Goal: Task Accomplishment & Management: Manage account settings

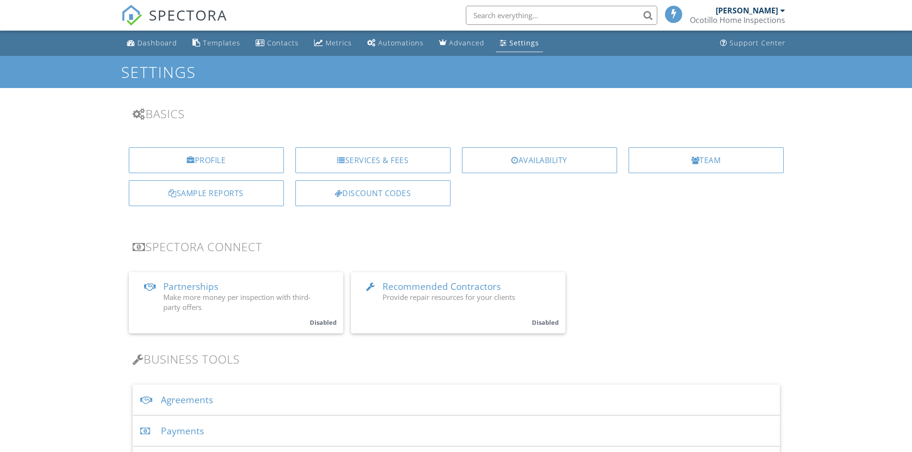
scroll to position [96, 0]
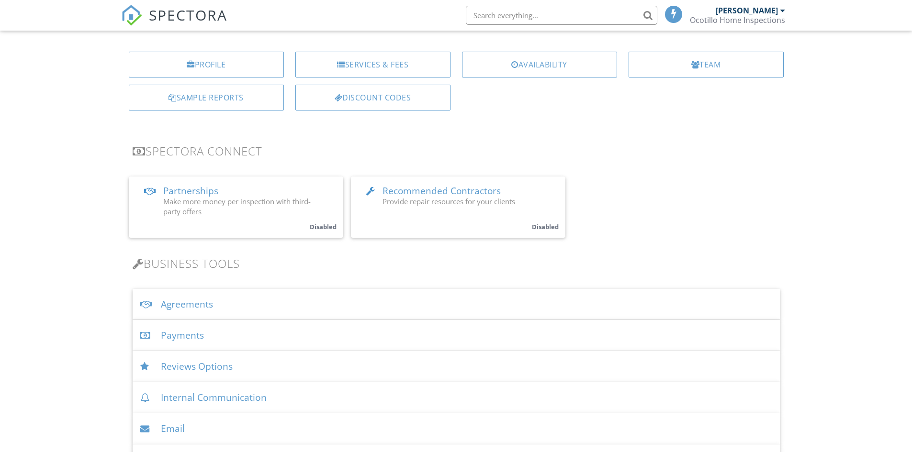
click at [191, 299] on div "Agreements" at bounding box center [456, 304] width 647 height 31
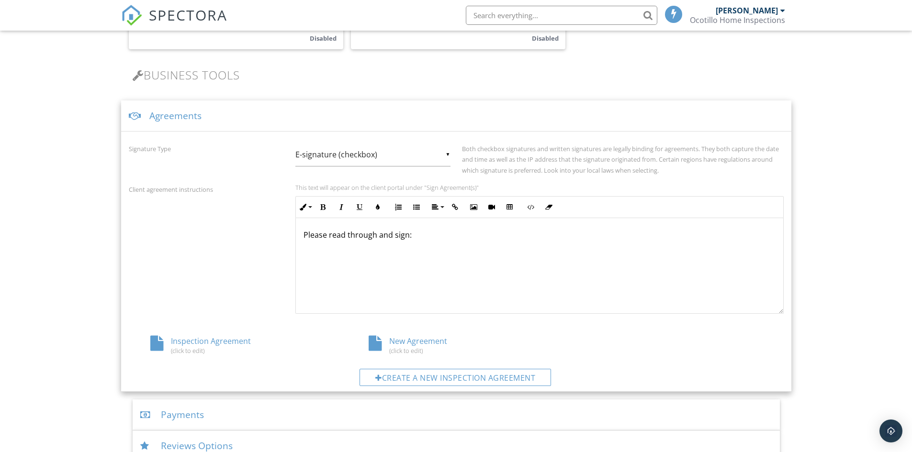
scroll to position [287, 0]
click at [433, 337] on div "New Agreement (click to edit)" at bounding box center [456, 342] width 218 height 18
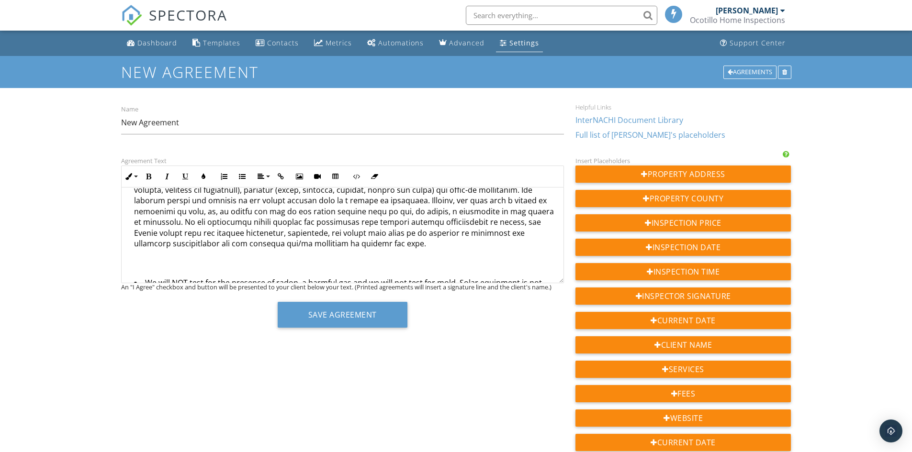
scroll to position [239, 0]
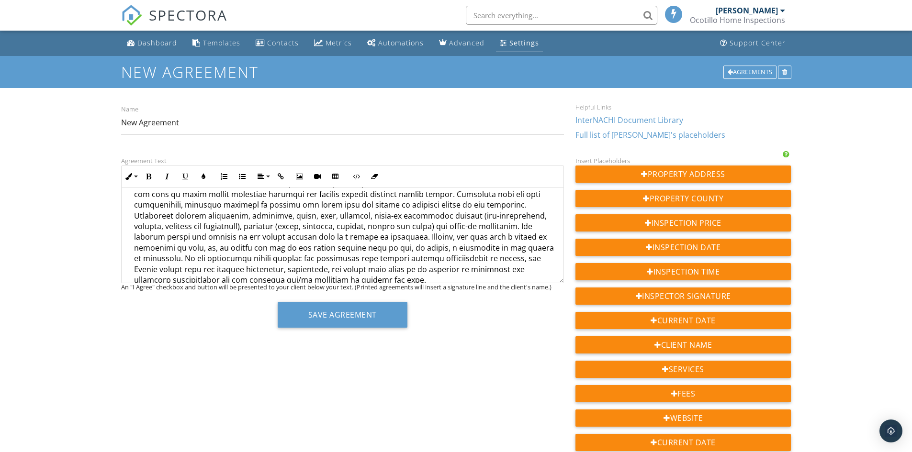
click at [358, 217] on li at bounding box center [345, 201] width 422 height 174
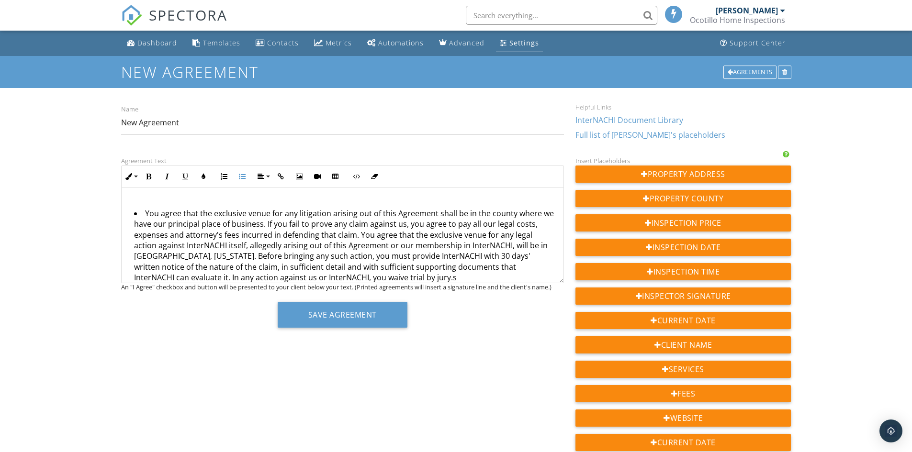
scroll to position [814, 0]
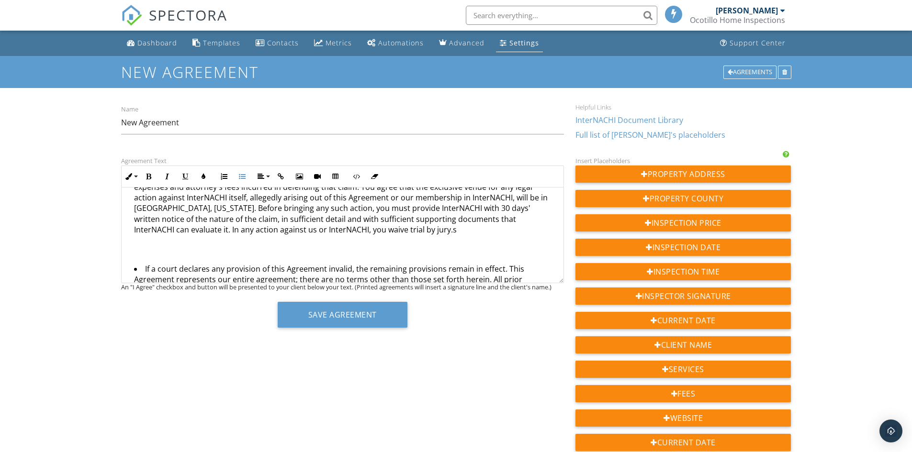
click at [406, 238] on li "You agree that the exclusive venue for any litigation arising out of this Agree…" at bounding box center [345, 199] width 422 height 78
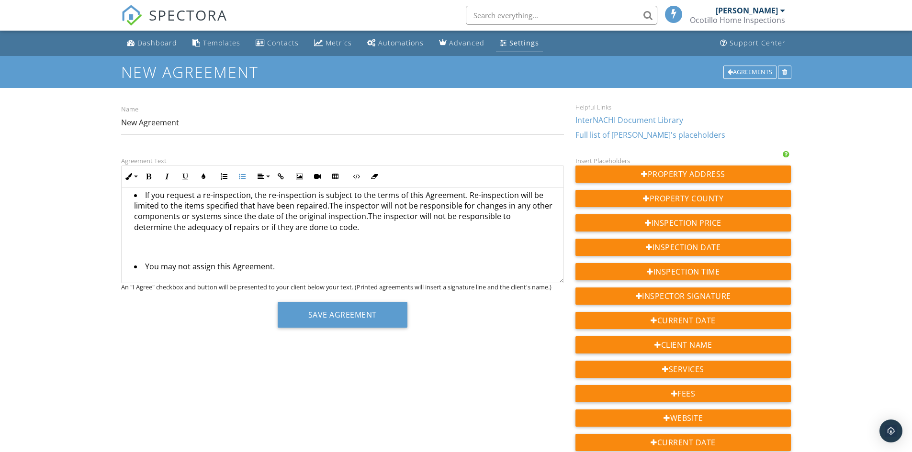
scroll to position [1053, 0]
click at [293, 227] on li "If you request a re-inspection, the re-inspection is subject to the terms of th…" at bounding box center [345, 211] width 422 height 45
click at [327, 226] on li "If you request a re-inspection, the re-inspection is subject to the terms of th…" at bounding box center [345, 211] width 422 height 45
click at [364, 234] on li "If you request a re-inspection, the re-inspection is subject to the terms of th…" at bounding box center [345, 211] width 422 height 45
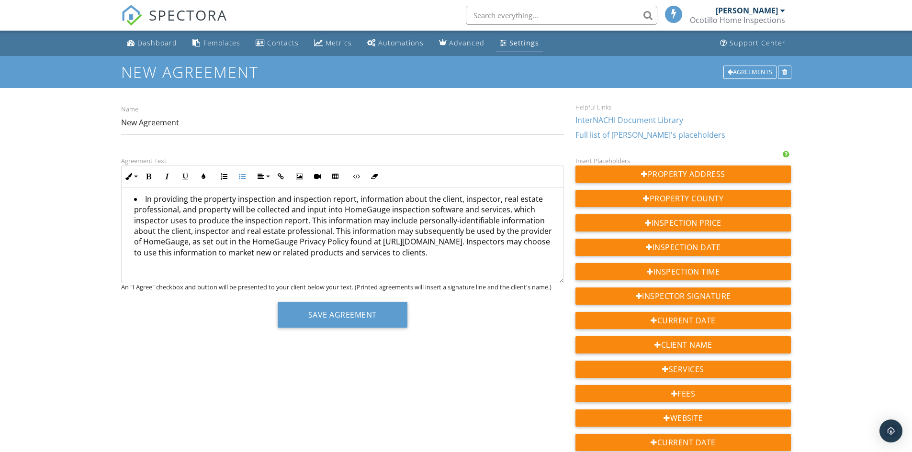
scroll to position [1293, 0]
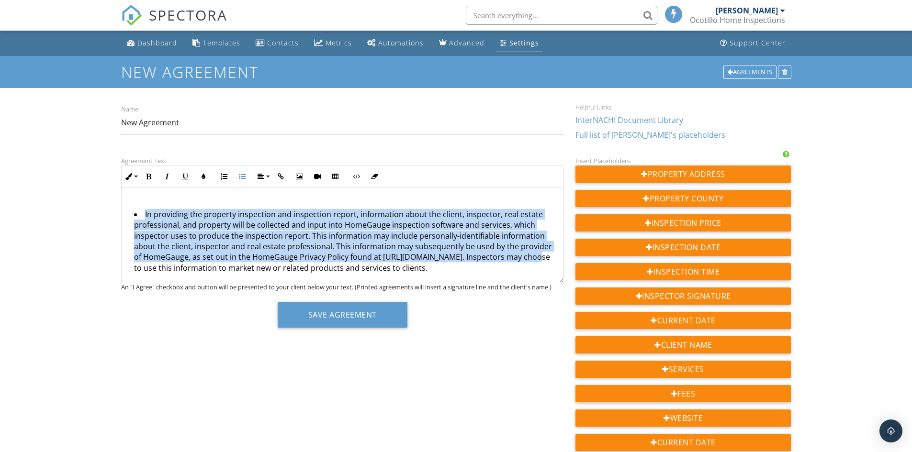
drag, startPoint x: 140, startPoint y: 232, endPoint x: 534, endPoint y: 274, distance: 396.3
click at [534, 274] on li "In providing the property inspection and inspection report, information about t…" at bounding box center [345, 242] width 422 height 67
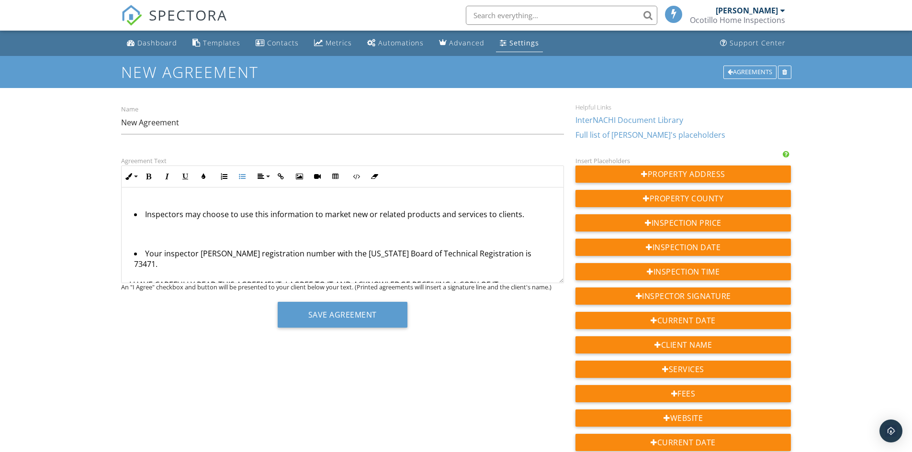
drag, startPoint x: 521, startPoint y: 237, endPoint x: 138, endPoint y: 235, distance: 383.1
click at [138, 222] on li "Inspectors may choose to use this information to market new or related products…" at bounding box center [345, 215] width 422 height 13
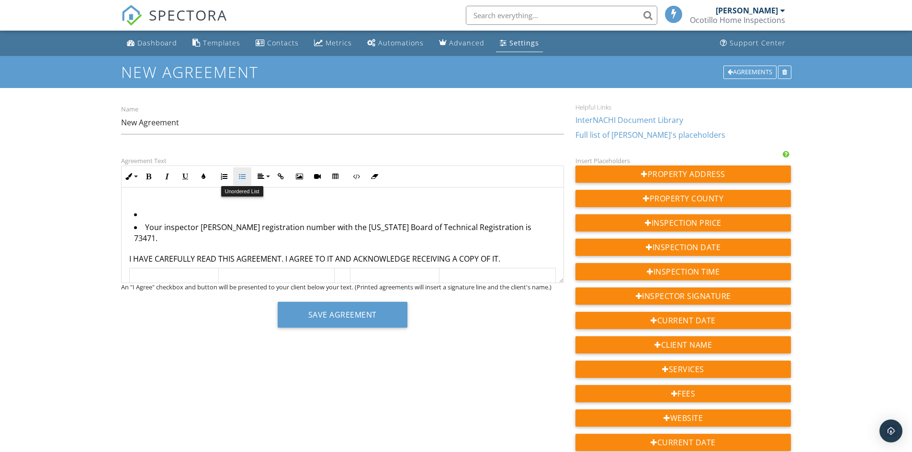
click at [237, 176] on button "Unordered List" at bounding box center [242, 177] width 18 height 18
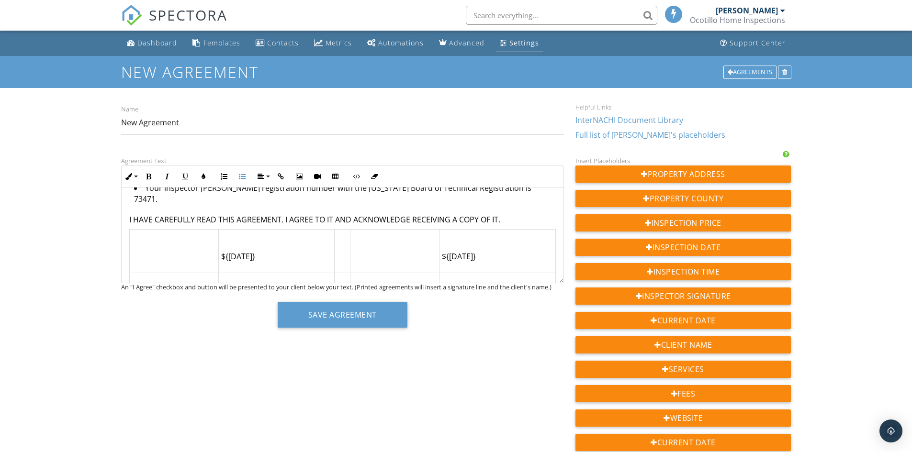
click at [542, 183] on li "If you would like a large print version of this Agreement before signing it, yo…" at bounding box center [345, 176] width 422 height 13
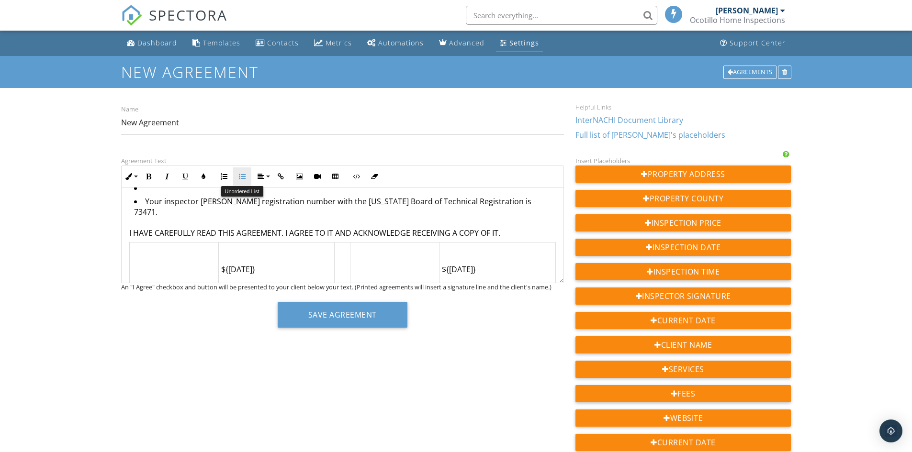
click at [244, 176] on icon "button" at bounding box center [242, 176] width 7 height 7
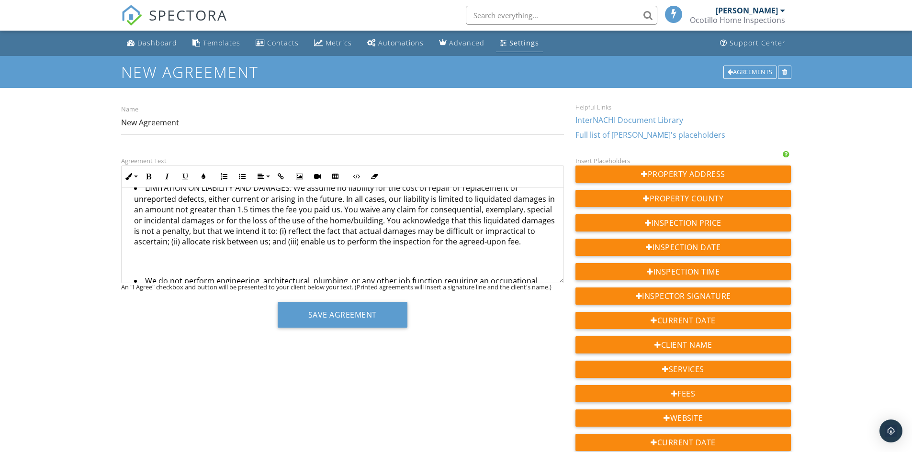
scroll to position [622, 0]
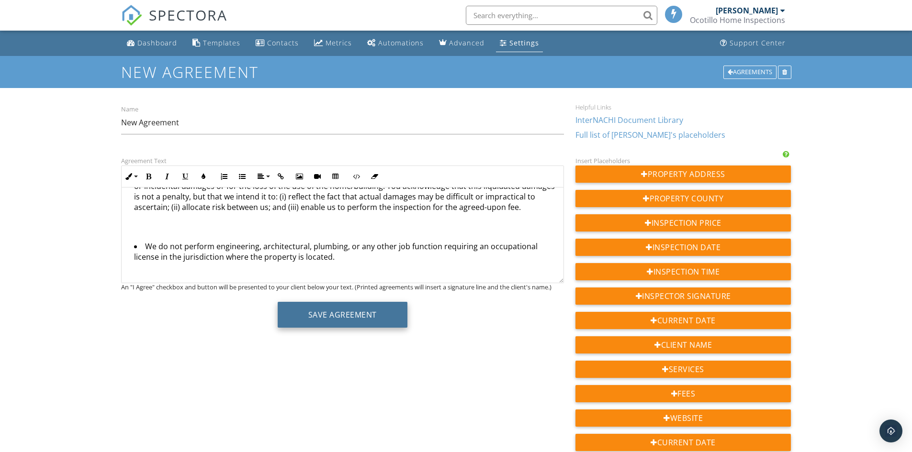
click at [328, 314] on button "Save Agreement" at bounding box center [343, 315] width 130 height 26
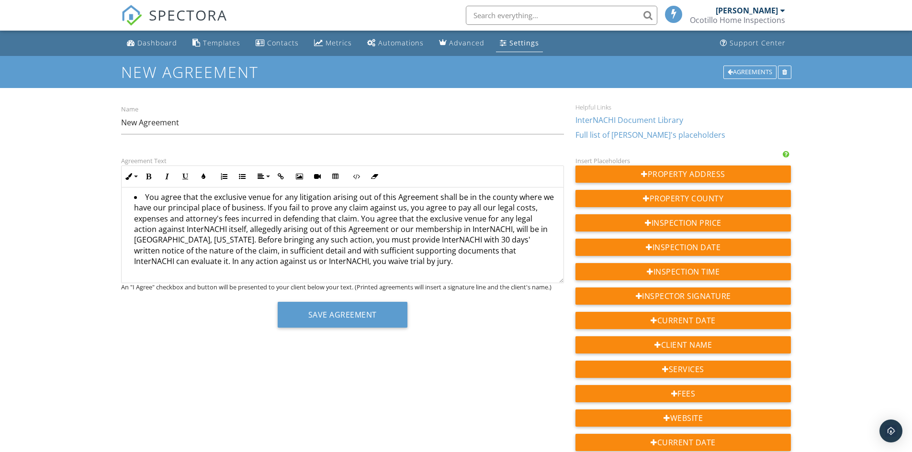
scroll to position [591, 0]
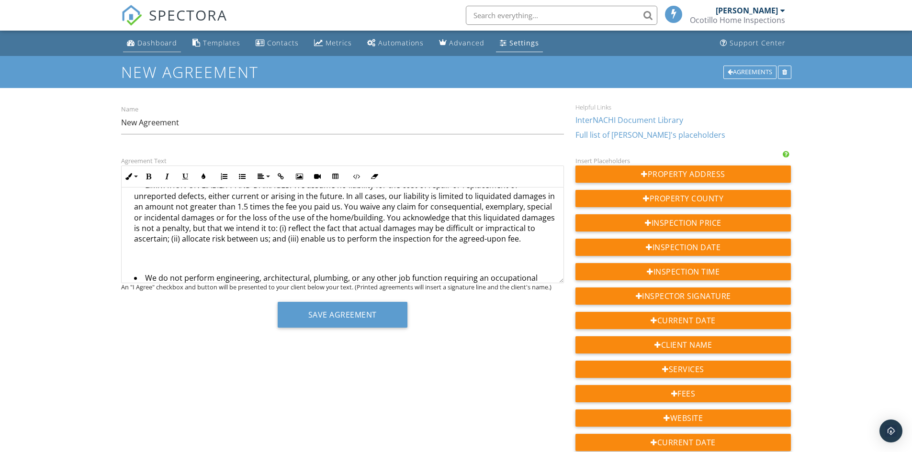
click at [153, 48] on link "Dashboard" at bounding box center [152, 43] width 58 height 18
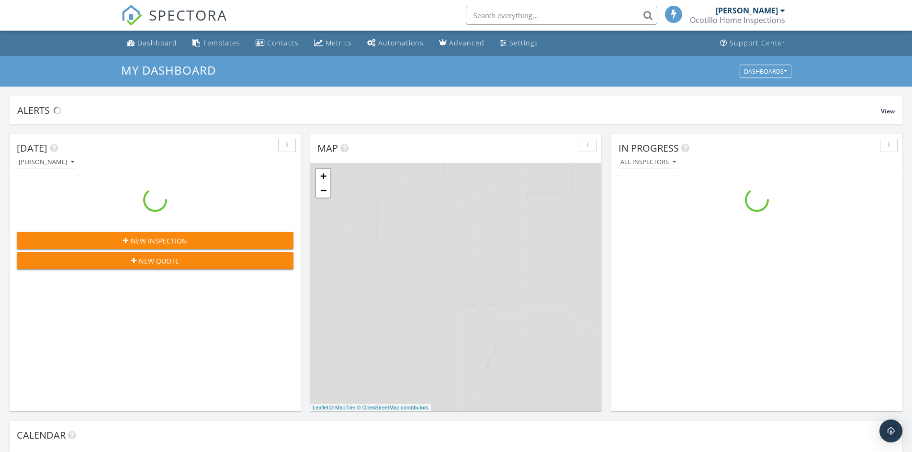
scroll to position [886, 927]
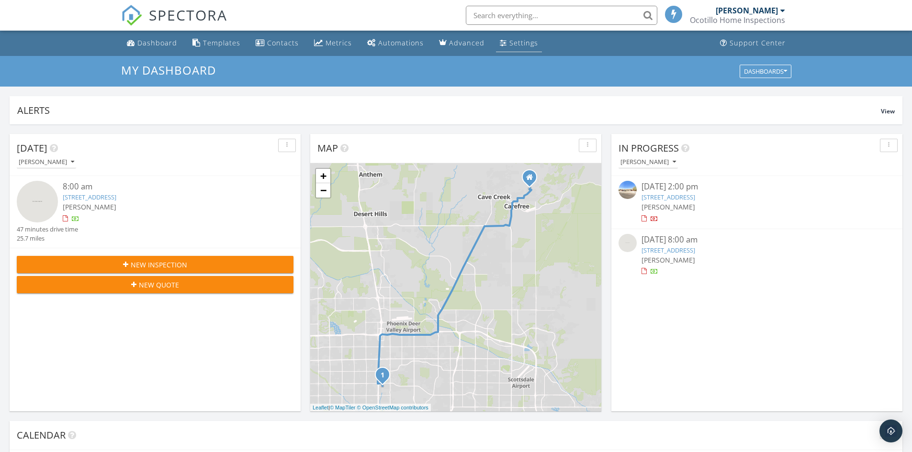
click at [523, 48] on link "Settings" at bounding box center [519, 43] width 46 height 18
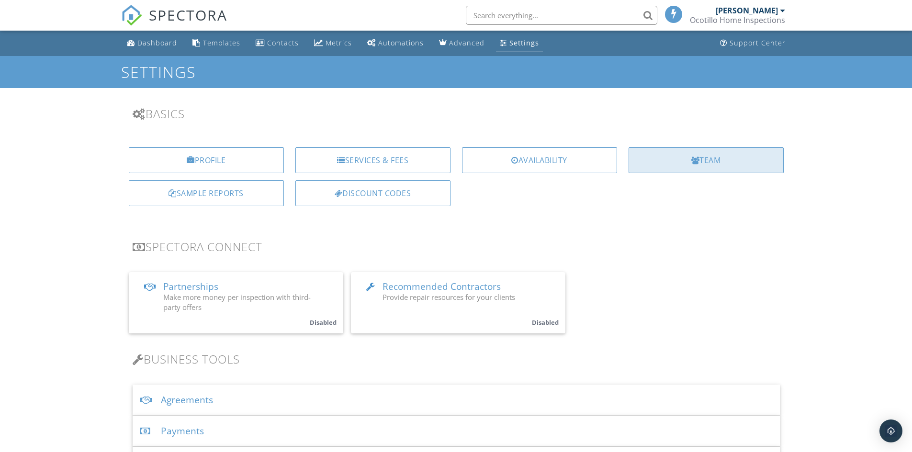
click at [699, 157] on div "Team" at bounding box center [706, 160] width 155 height 26
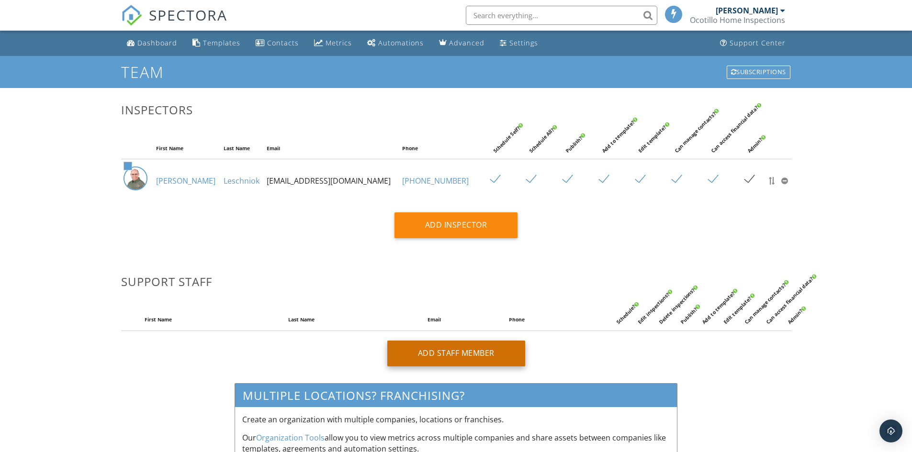
type input "admin@ocotillohomeinspections.com"
click at [461, 354] on div "Add Staff Member" at bounding box center [456, 354] width 138 height 26
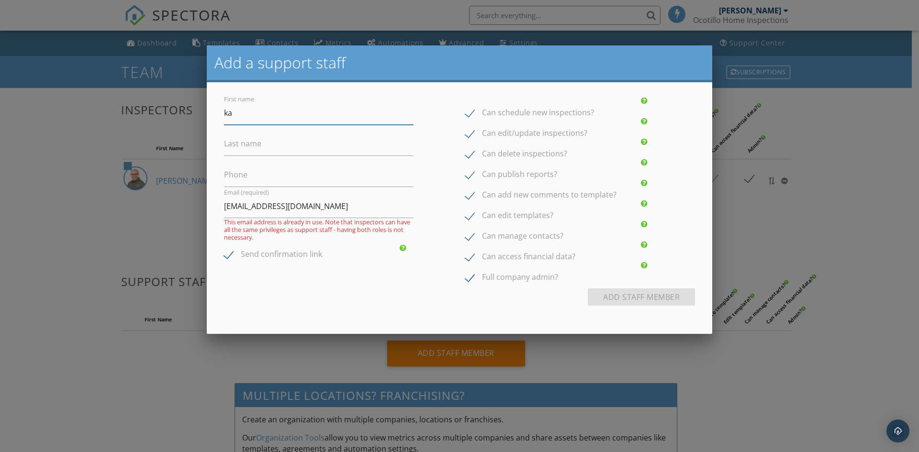
type input "k"
type input "Kehau"
type input "Leschniok"
click at [249, 183] on input "602" at bounding box center [319, 175] width 190 height 23
type input "6"
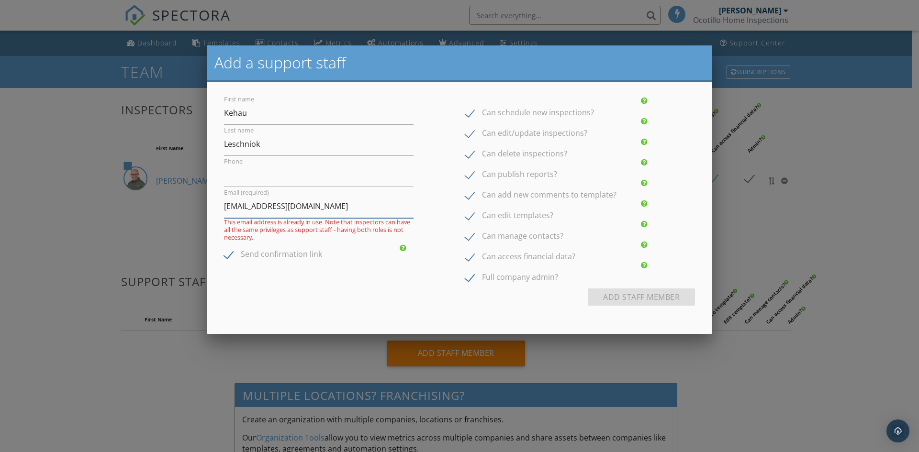
click at [312, 207] on input "admin@ocotillohomeinspections.com" at bounding box center [319, 206] width 190 height 23
drag, startPoint x: 383, startPoint y: 211, endPoint x: 191, endPoint y: 201, distance: 192.3
click at [191, 201] on body "SPECTORA Peter Leschniok Ocotillo Home Inspections Role: Inspector Change Role …" at bounding box center [456, 268] width 912 height 537
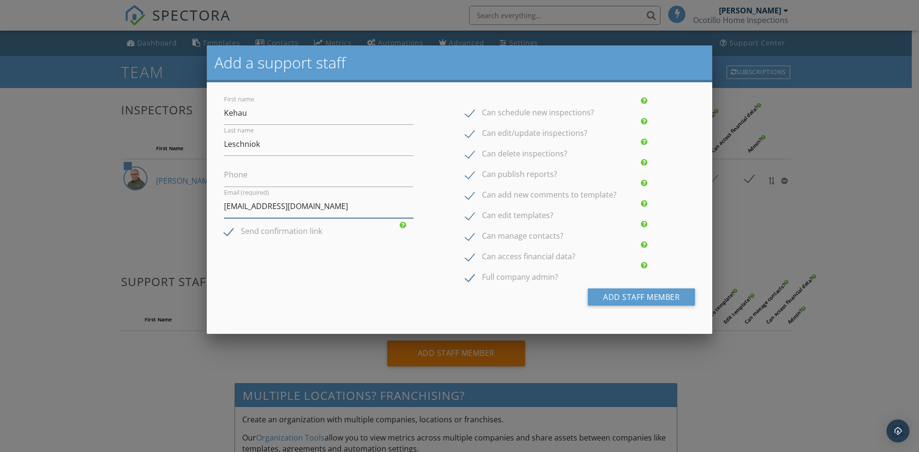
type input "wkleschniok@gmail.com"
click at [646, 265] on div at bounding box center [644, 265] width 7 height 8
click at [470, 279] on label "Full company admin?" at bounding box center [511, 279] width 93 height 12
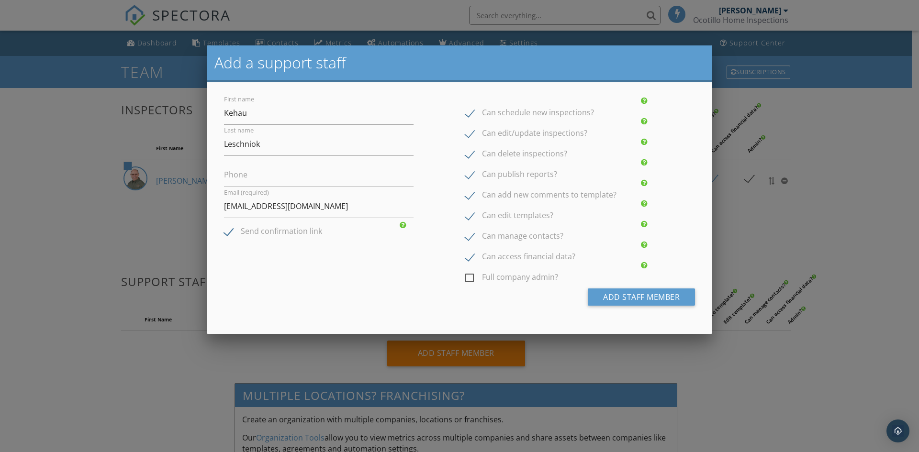
click at [470, 276] on input "Full company admin?" at bounding box center [468, 273] width 6 height 6
checkbox input "true"
click at [633, 296] on button "Add Staff Member" at bounding box center [641, 297] width 107 height 17
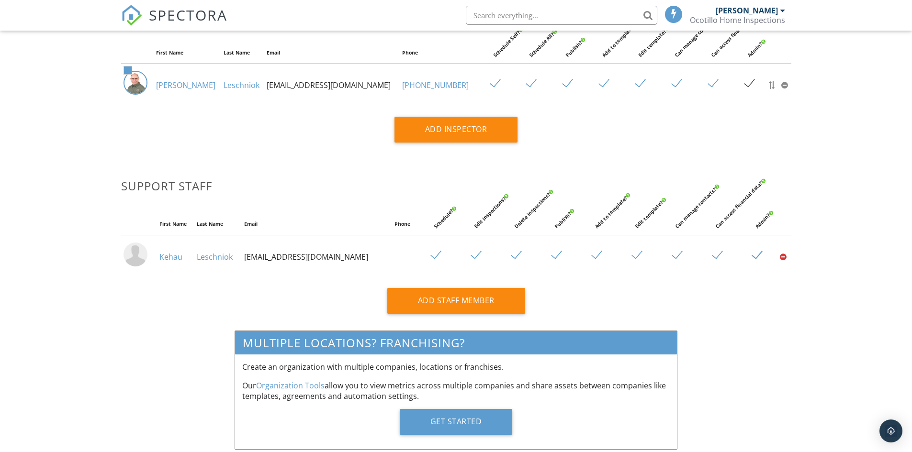
scroll to position [128, 0]
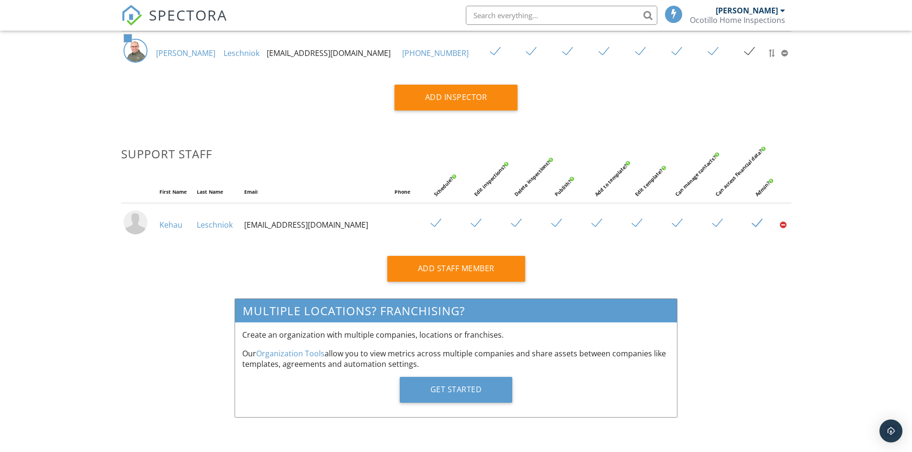
click at [137, 225] on img at bounding box center [136, 223] width 24 height 24
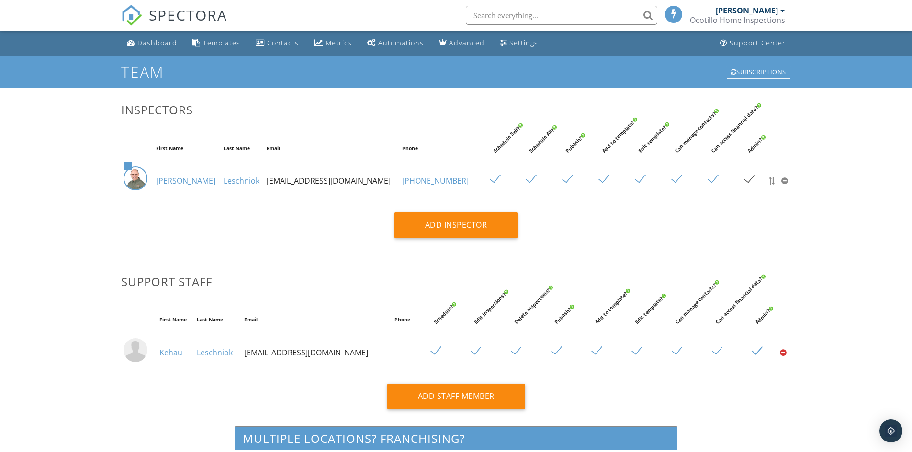
click at [163, 48] on link "Dashboard" at bounding box center [152, 43] width 58 height 18
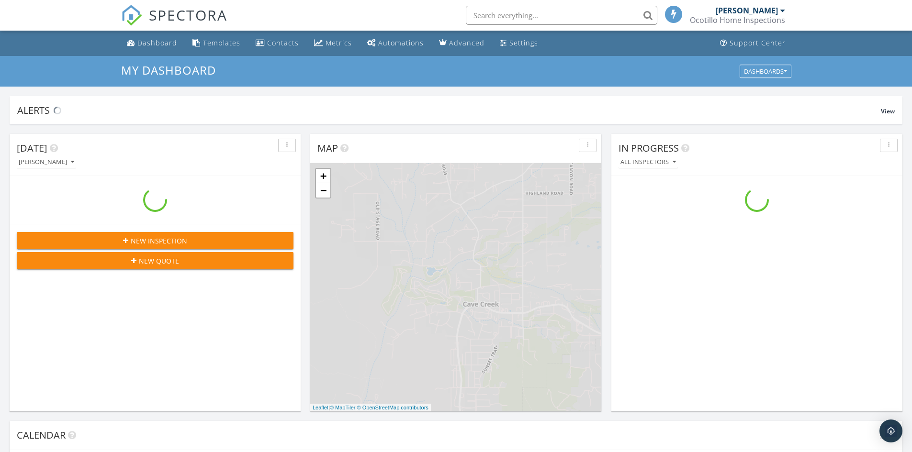
scroll to position [886, 927]
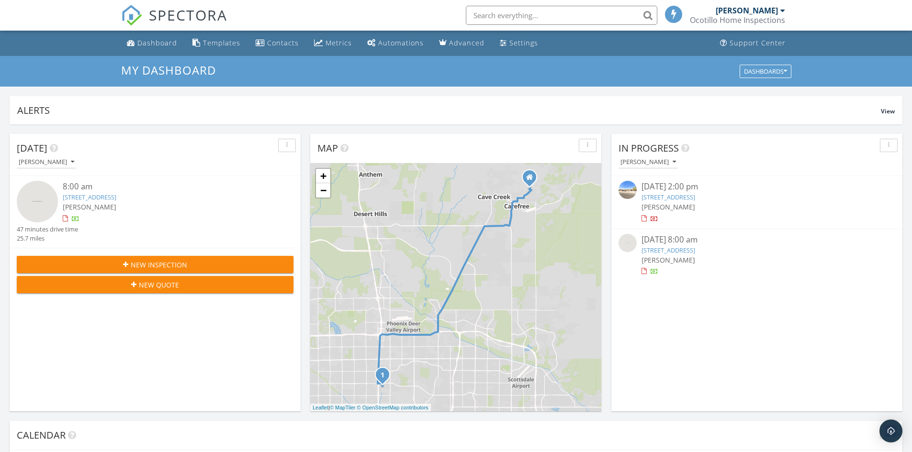
click at [178, 265] on span "New Inspection" at bounding box center [159, 265] width 57 height 10
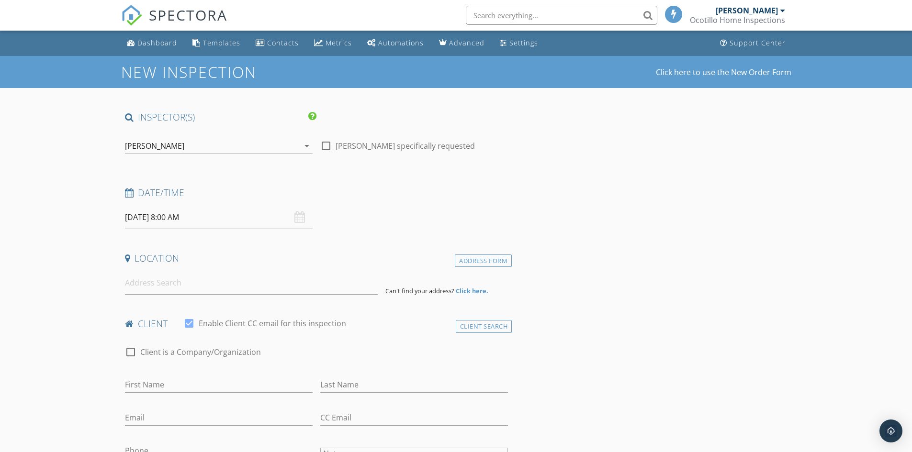
click at [300, 219] on div "[DATE] 8:00 AM" at bounding box center [219, 217] width 188 height 23
click at [162, 190] on h4 "Date/Time" at bounding box center [317, 193] width 384 height 12
click at [128, 195] on icon at bounding box center [129, 193] width 9 height 9
click at [147, 219] on input "[DATE] 8:00 AM" at bounding box center [219, 217] width 188 height 23
type input "[DATE] 8:00 AM"
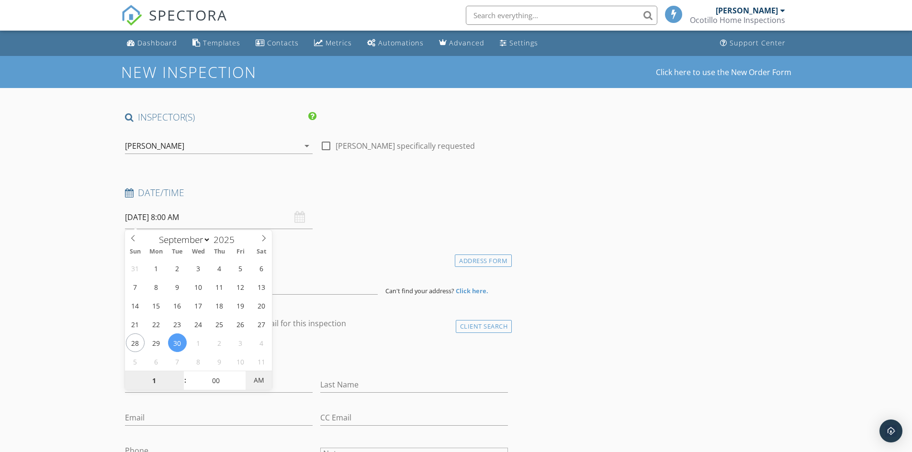
type input "01"
click at [259, 381] on span "PM" at bounding box center [259, 380] width 26 height 19
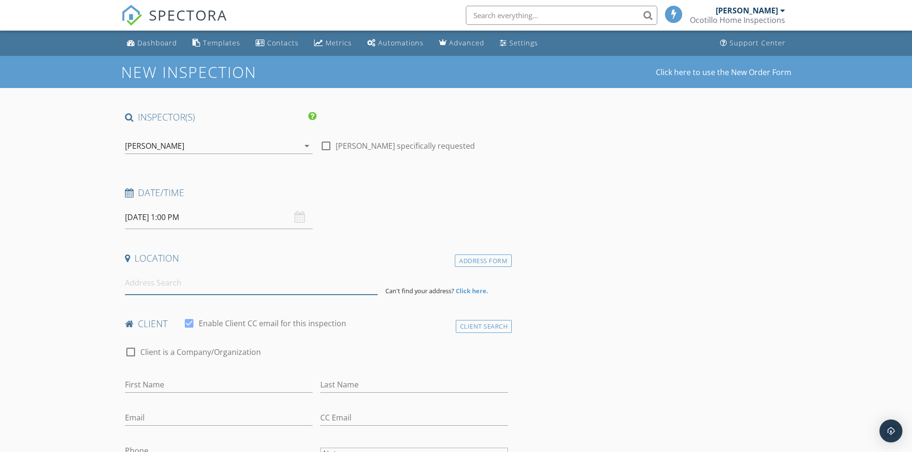
click at [192, 280] on input at bounding box center [251, 282] width 253 height 23
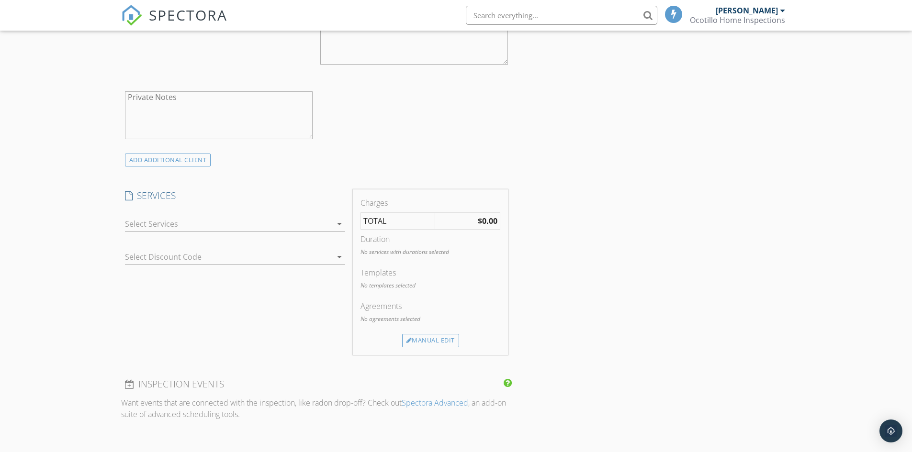
scroll to position [431, 0]
click at [336, 223] on icon "arrow_drop_down" at bounding box center [339, 224] width 11 height 11
click at [612, 257] on div "INSPECTOR(S) check_box [PERSON_NAME] PRIMARY [PERSON_NAME] arrow_drop_down chec…" at bounding box center [456, 367] width 670 height 1374
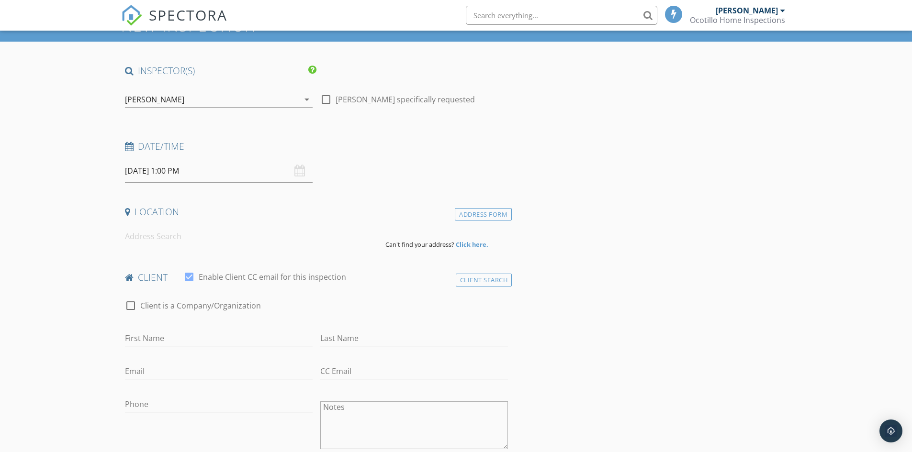
scroll to position [0, 0]
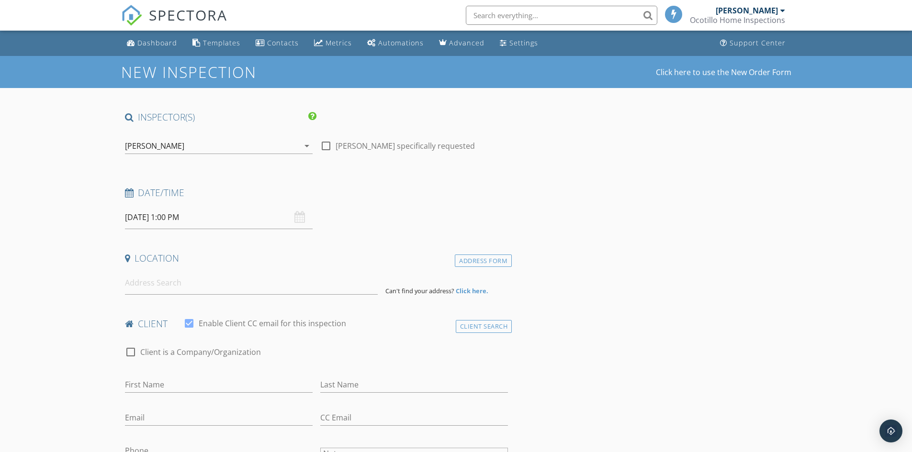
click at [129, 192] on icon at bounding box center [129, 193] width 9 height 9
click at [133, 215] on input "[DATE] 1:00 PM" at bounding box center [219, 217] width 188 height 23
type input "[DATE] 1:00 PM"
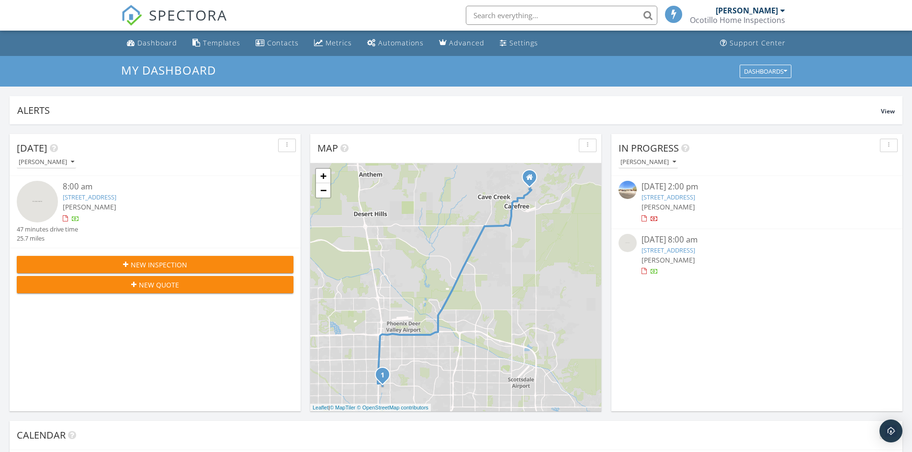
click at [239, 259] on button "New Inspection" at bounding box center [155, 264] width 277 height 17
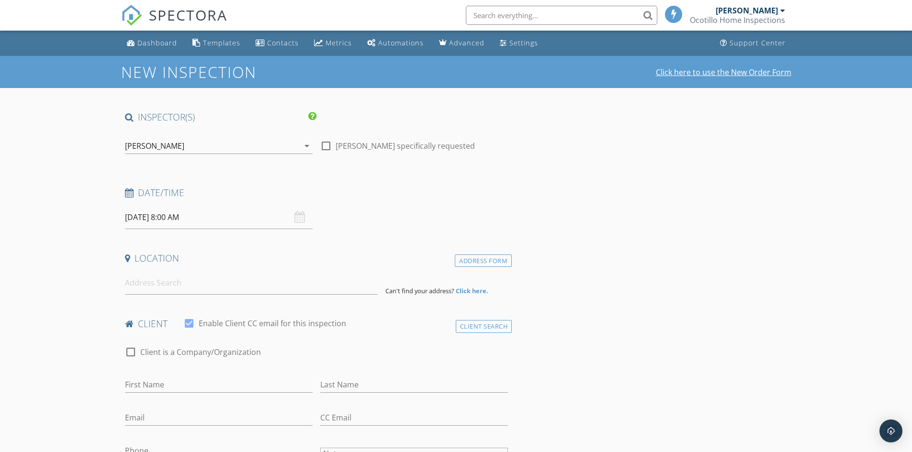
click at [732, 73] on link "Click here to use the New Order Form" at bounding box center [724, 72] width 136 height 8
click at [165, 216] on input "09/29/2025 8:00 AM" at bounding box center [219, 217] width 188 height 23
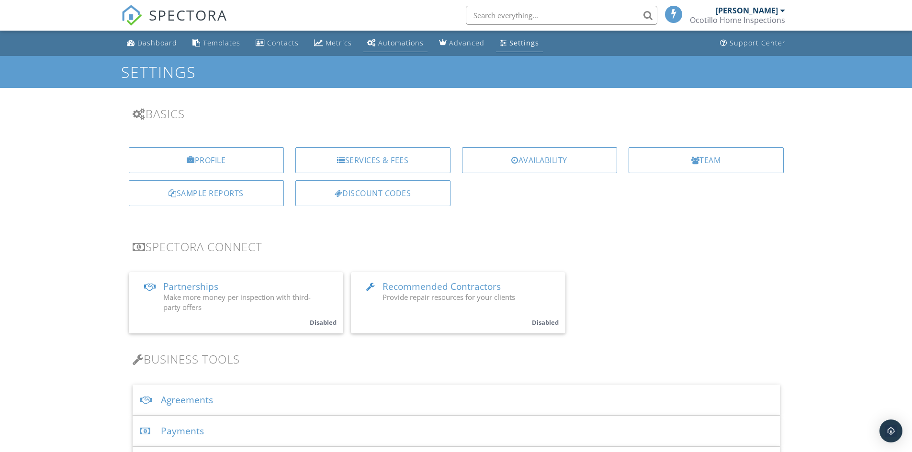
click at [401, 42] on div "Automations" at bounding box center [400, 42] width 45 height 9
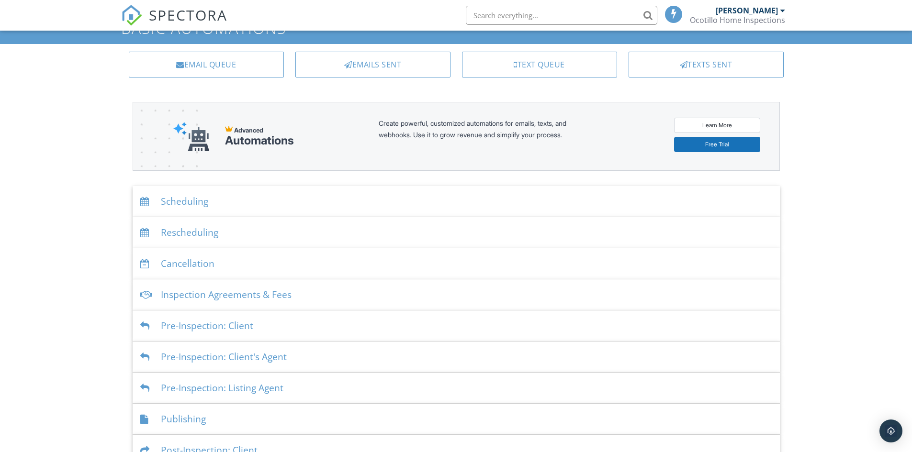
scroll to position [96, 0]
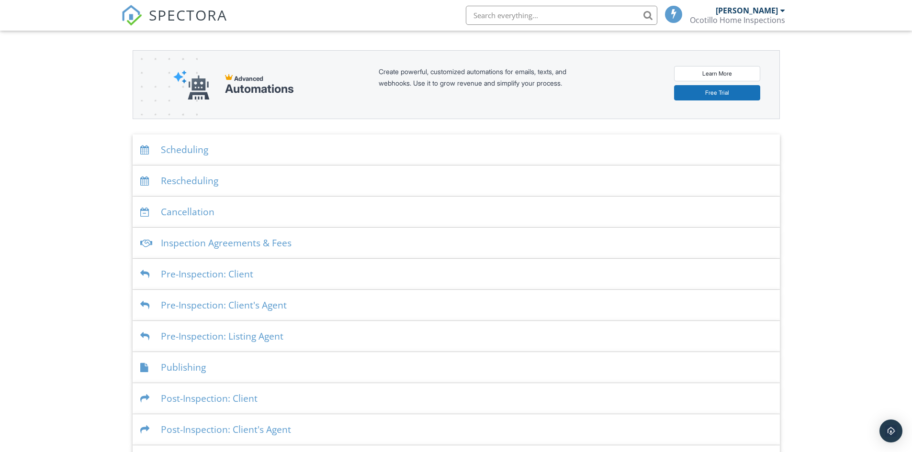
click at [182, 154] on div "Scheduling" at bounding box center [456, 150] width 647 height 31
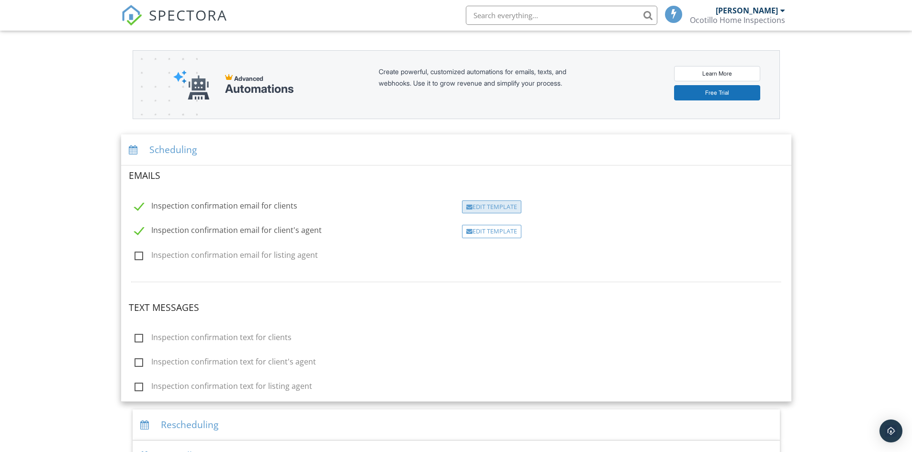
click at [500, 208] on div "Edit Template" at bounding box center [491, 207] width 59 height 13
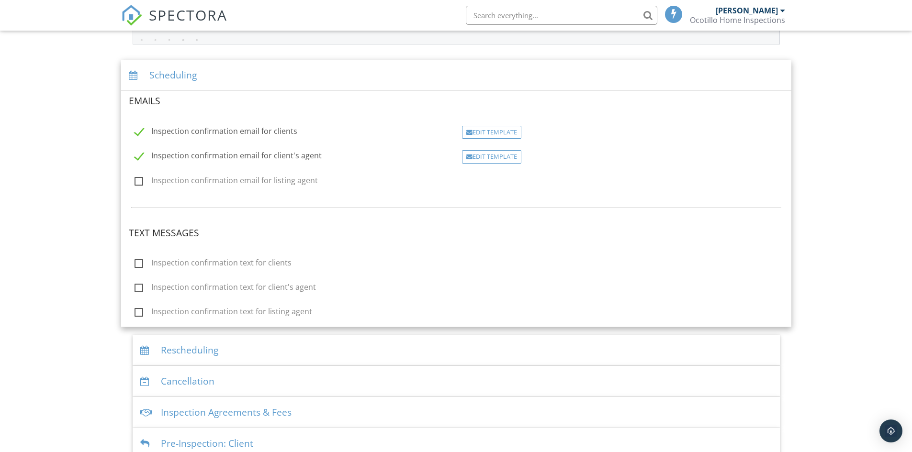
scroll to position [154, 0]
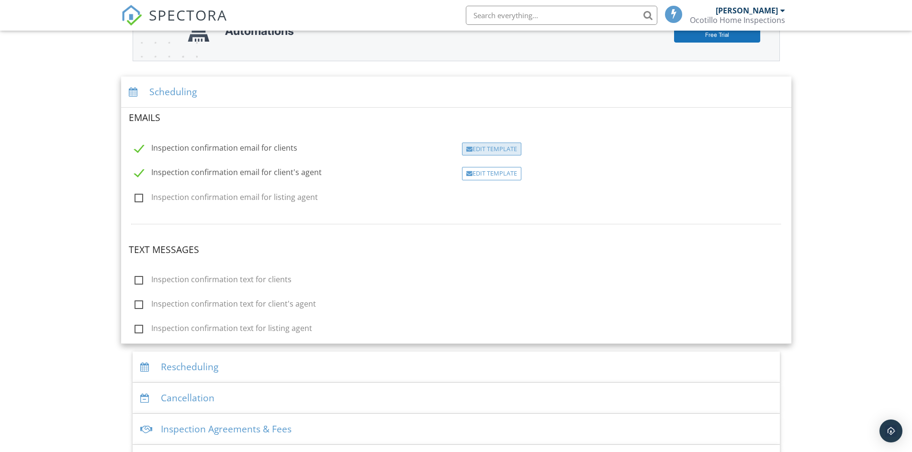
click at [496, 151] on div "Edit Template" at bounding box center [491, 149] width 59 height 13
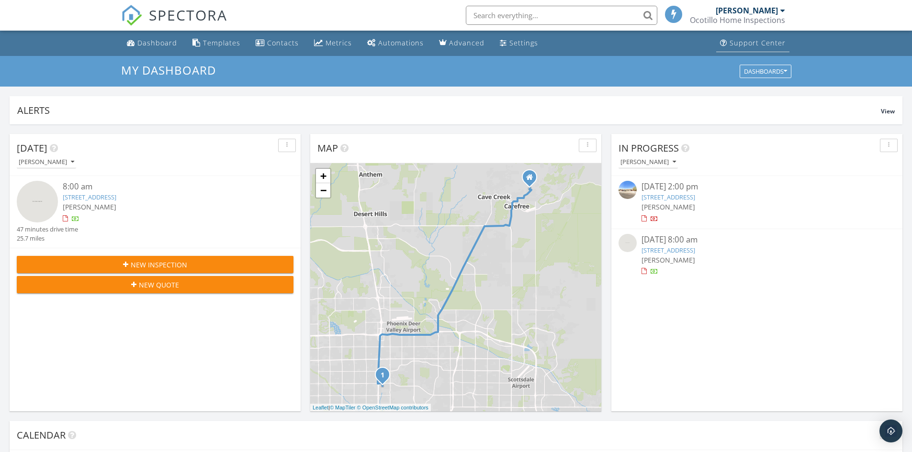
click at [749, 46] on div "Support Center" at bounding box center [758, 42] width 56 height 9
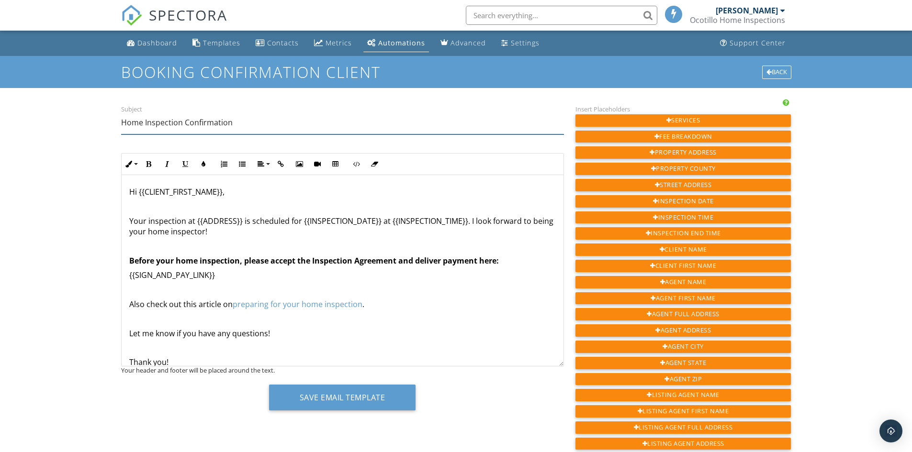
click at [244, 123] on input "Home Inspection Confirmation" at bounding box center [342, 122] width 443 height 23
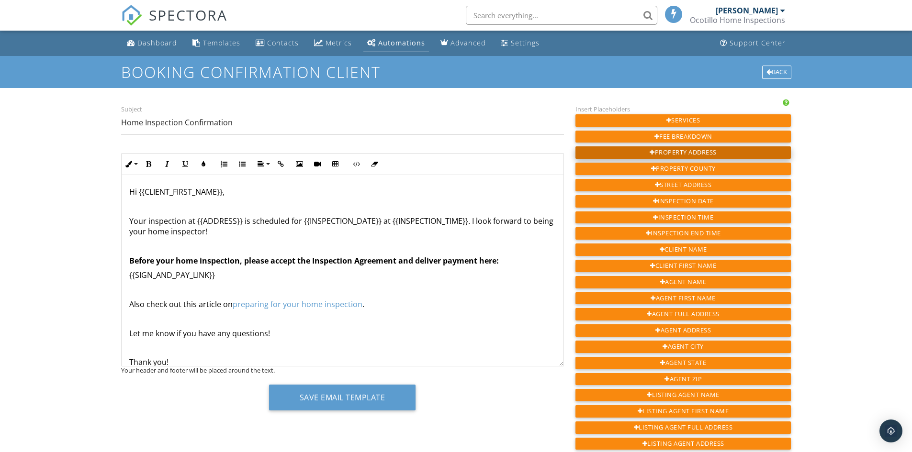
click at [676, 154] on div "Property Address" at bounding box center [684, 153] width 216 height 12
type input "Home Inspection Confirmation {{ADDRESS}}"
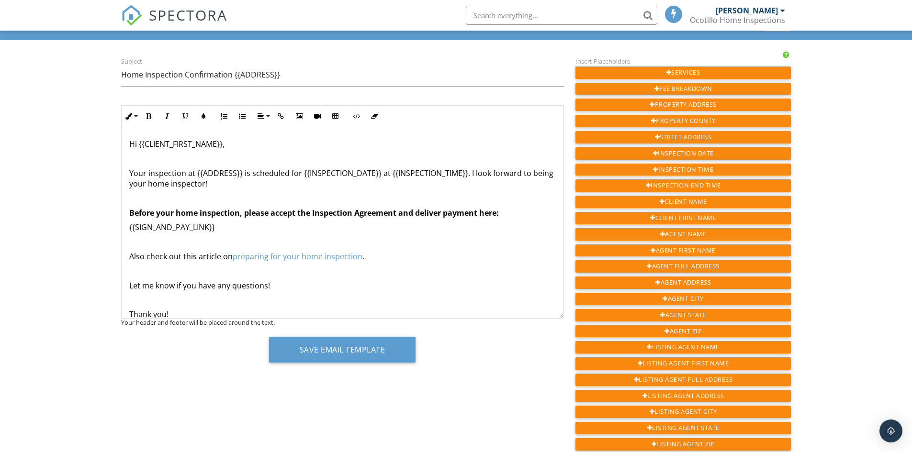
scroll to position [96, 0]
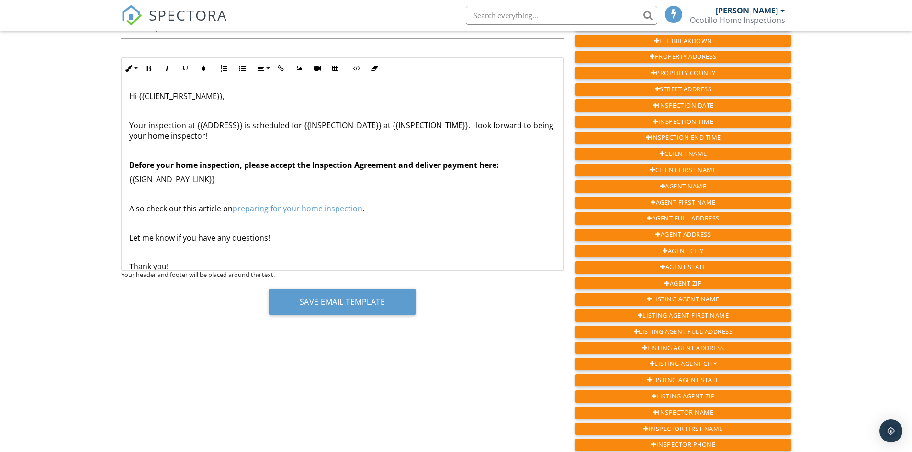
click at [220, 263] on p "Thank you!" at bounding box center [342, 266] width 427 height 11
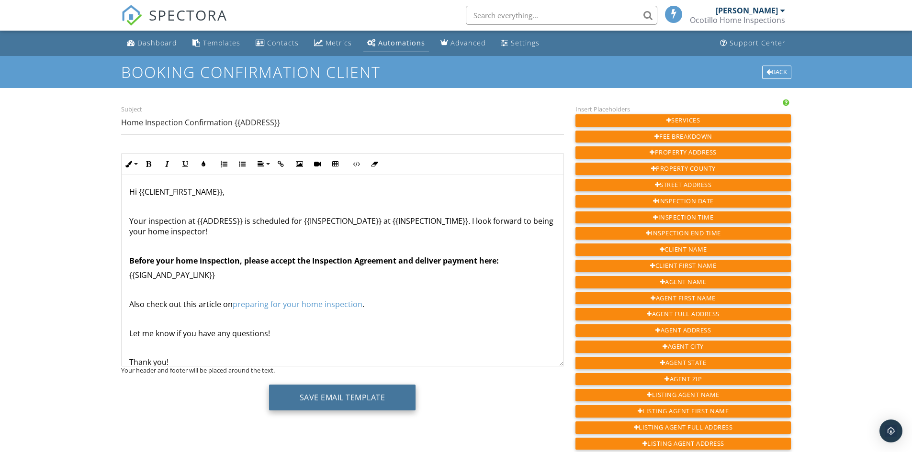
click at [330, 401] on button "Save Email Template" at bounding box center [342, 398] width 147 height 26
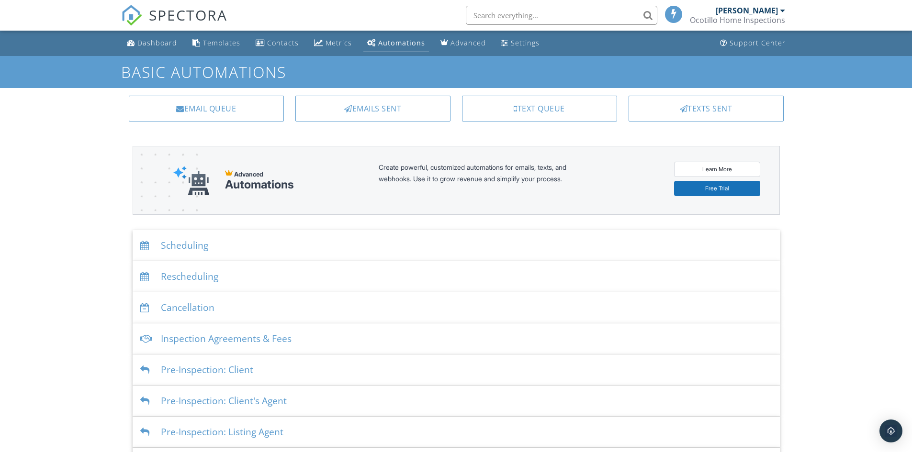
click at [394, 47] on div "Automations" at bounding box center [401, 42] width 47 height 9
click at [200, 246] on div "Scheduling" at bounding box center [456, 245] width 647 height 31
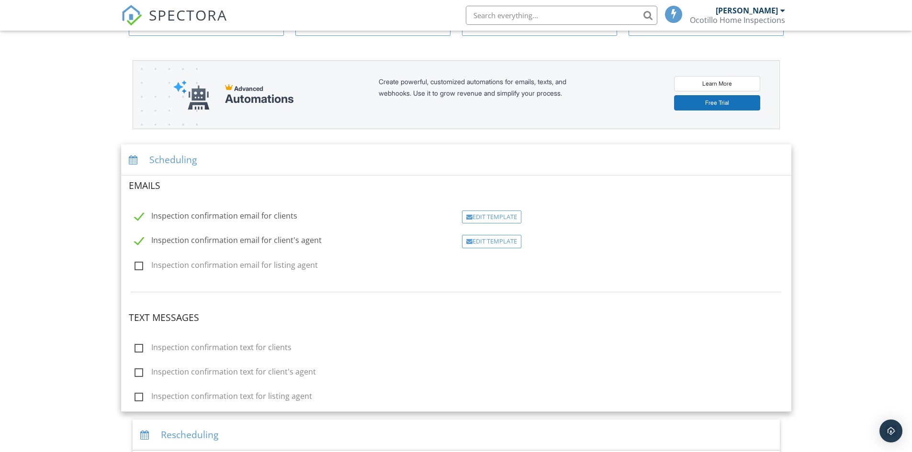
scroll to position [96, 0]
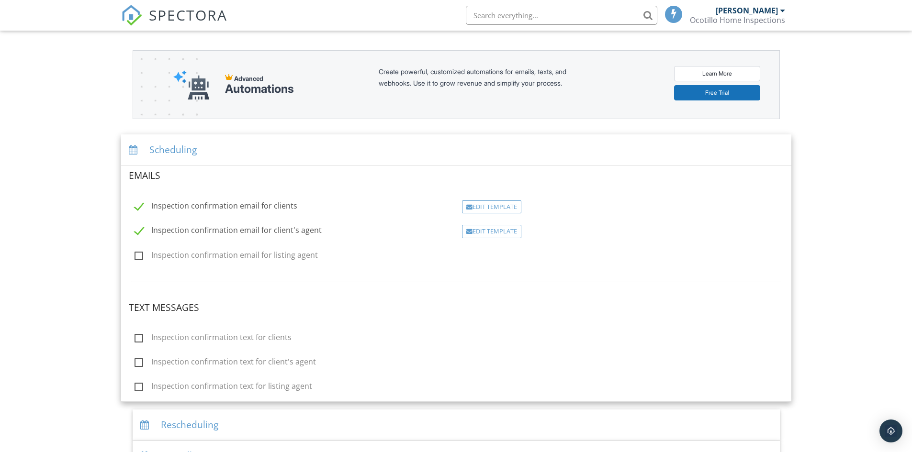
click at [137, 254] on label "Inspection confirmation email for listing agent" at bounding box center [226, 257] width 183 height 12
click at [135, 254] on input "Inspection confirmation email for listing agent" at bounding box center [132, 257] width 6 height 6
checkbox input "true"
click at [490, 234] on div "Edit Template" at bounding box center [491, 231] width 59 height 13
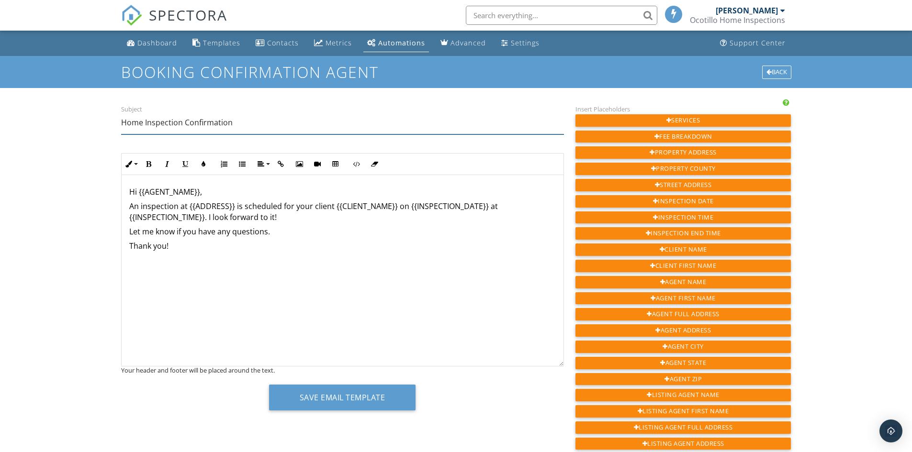
click at [245, 121] on input "Home Inspection Confirmation" at bounding box center [342, 122] width 443 height 23
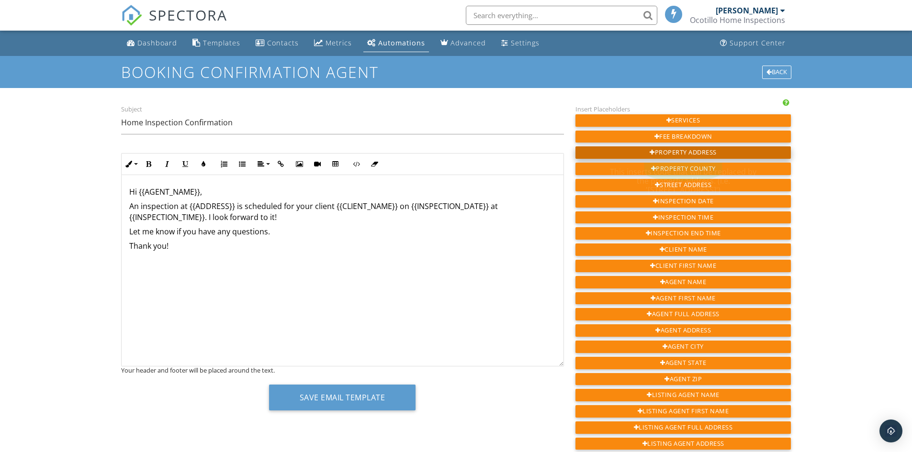
click at [689, 156] on div "Property Address" at bounding box center [684, 153] width 216 height 12
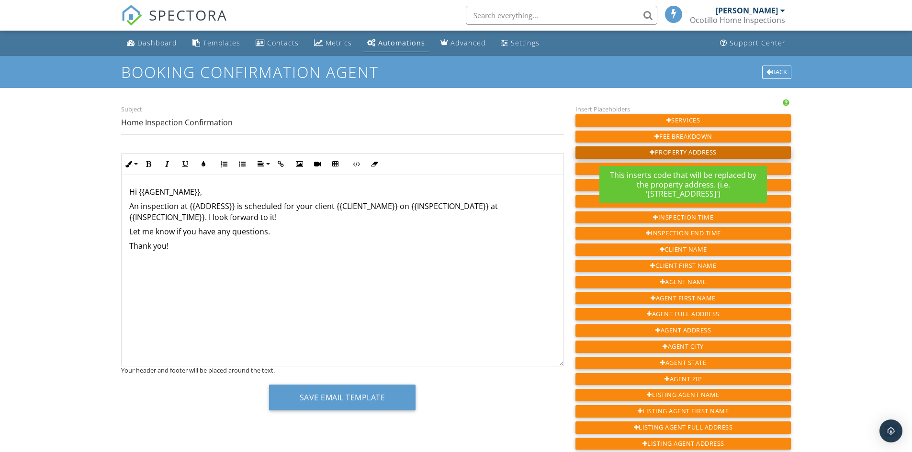
type input "Home Inspection Confirmation {{ADDRESS}}"
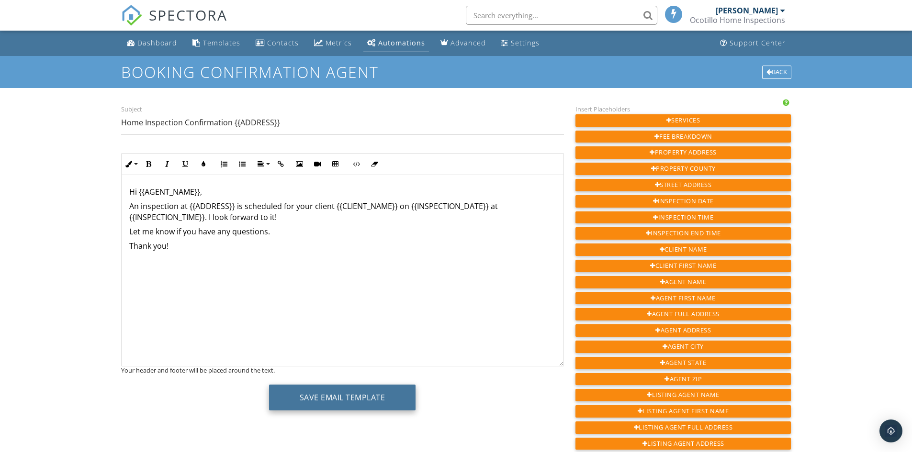
click at [351, 399] on button "Save Email Template" at bounding box center [342, 398] width 147 height 26
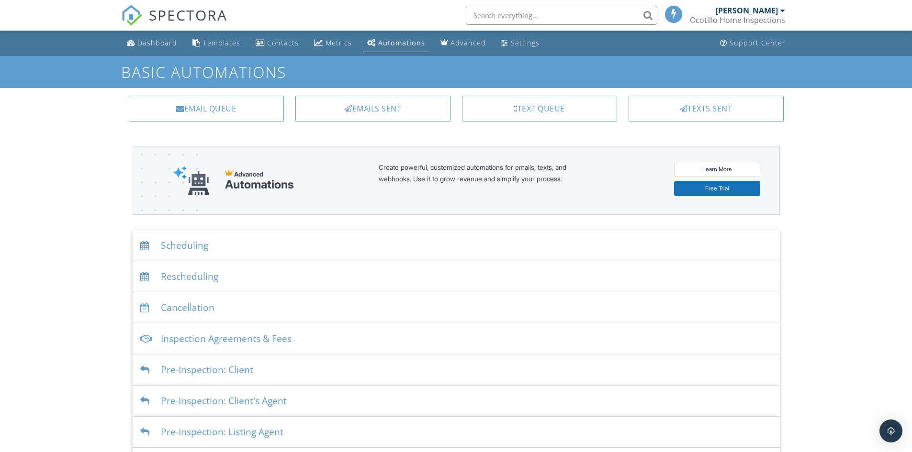
click at [205, 249] on div "Scheduling" at bounding box center [456, 245] width 647 height 31
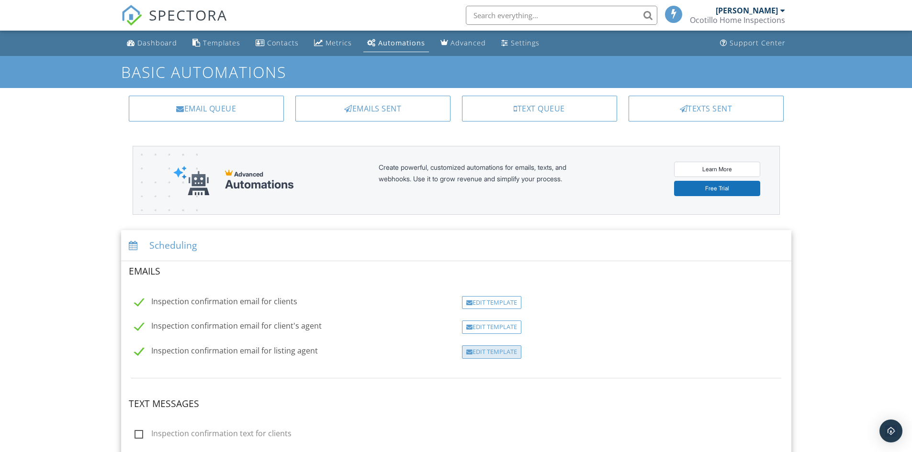
click at [497, 353] on div "Edit Template" at bounding box center [491, 352] width 59 height 13
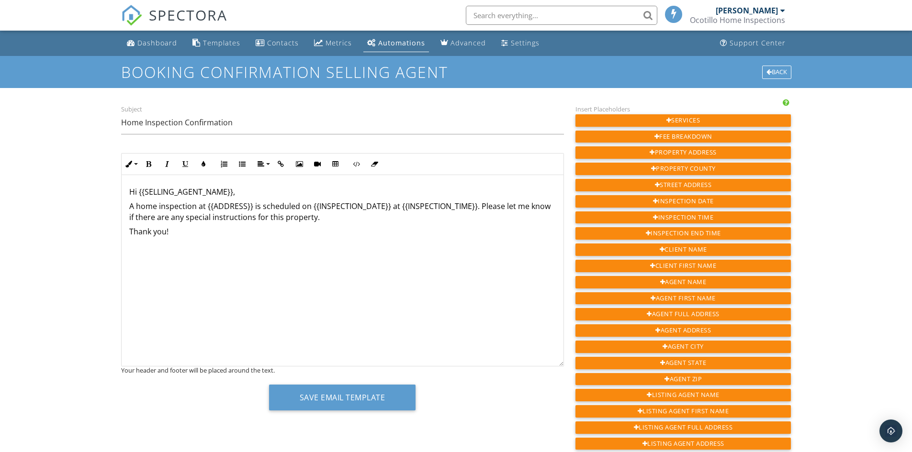
click at [406, 42] on div "Automations" at bounding box center [401, 42] width 47 height 9
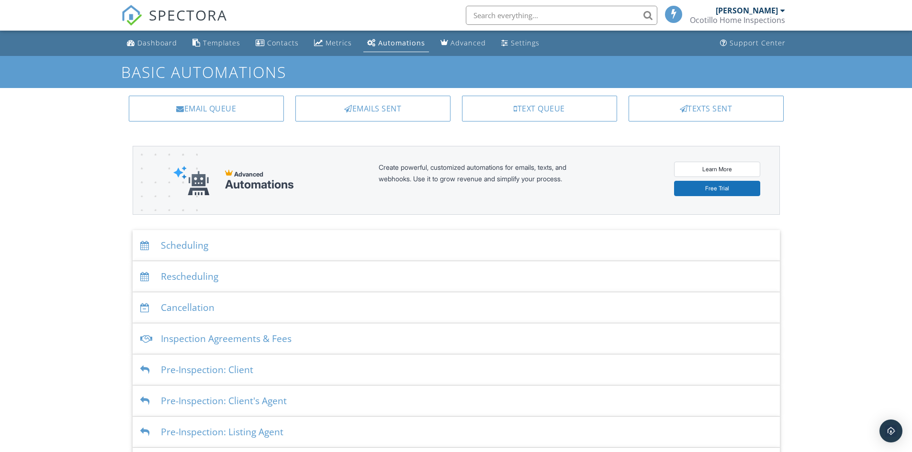
click at [192, 247] on div "Scheduling" at bounding box center [456, 245] width 647 height 31
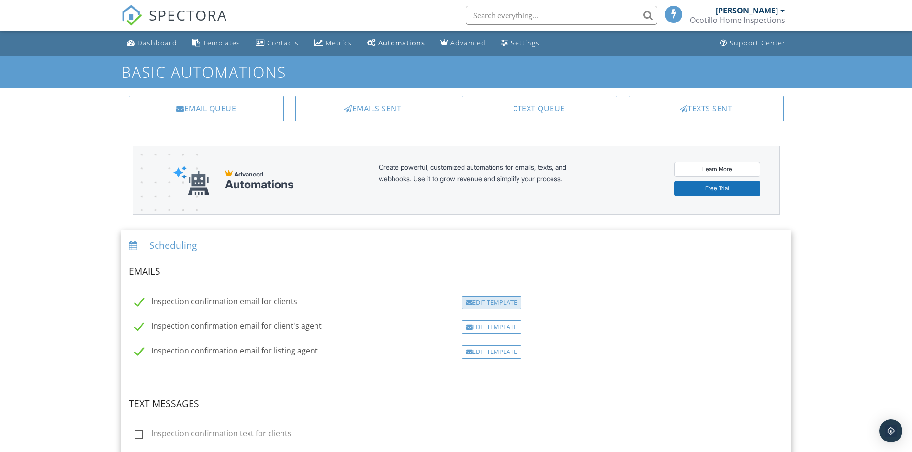
click at [487, 303] on div "Edit Template" at bounding box center [491, 302] width 59 height 13
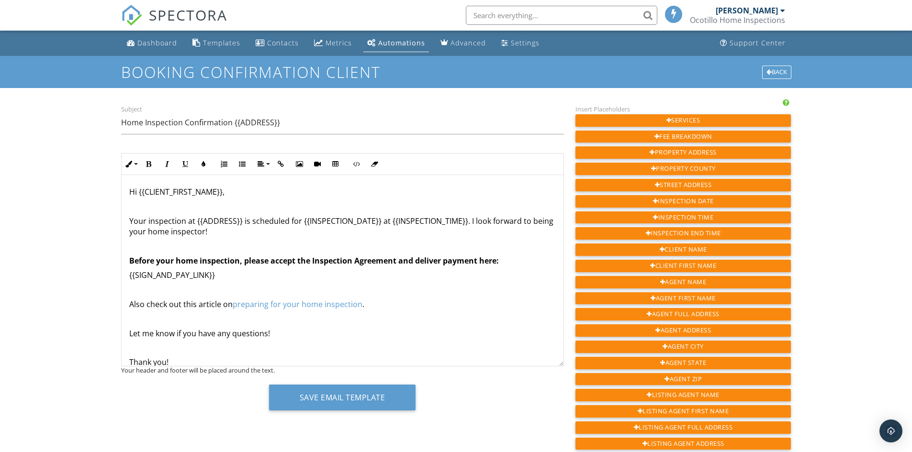
click at [387, 48] on link "Automations" at bounding box center [396, 43] width 66 height 18
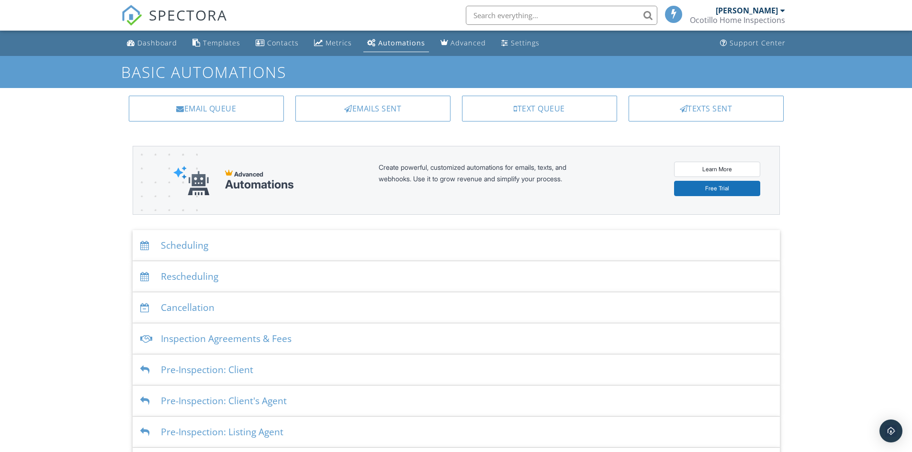
click at [181, 239] on div "Scheduling" at bounding box center [456, 245] width 647 height 31
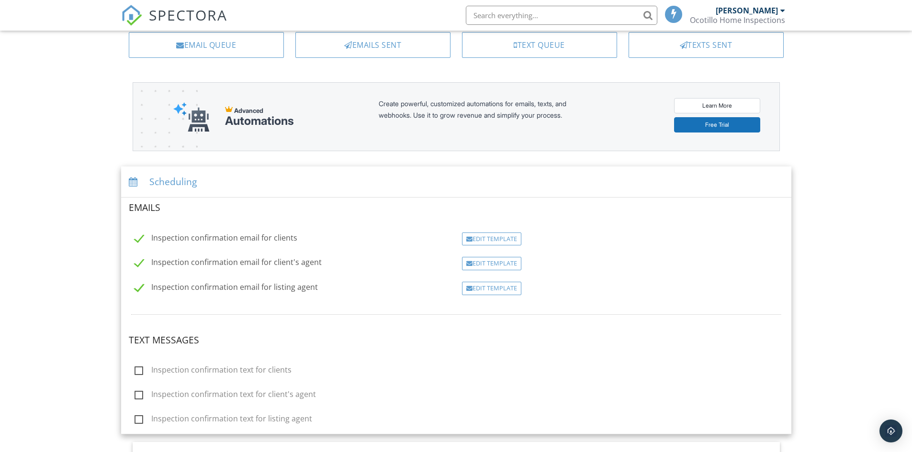
scroll to position [96, 0]
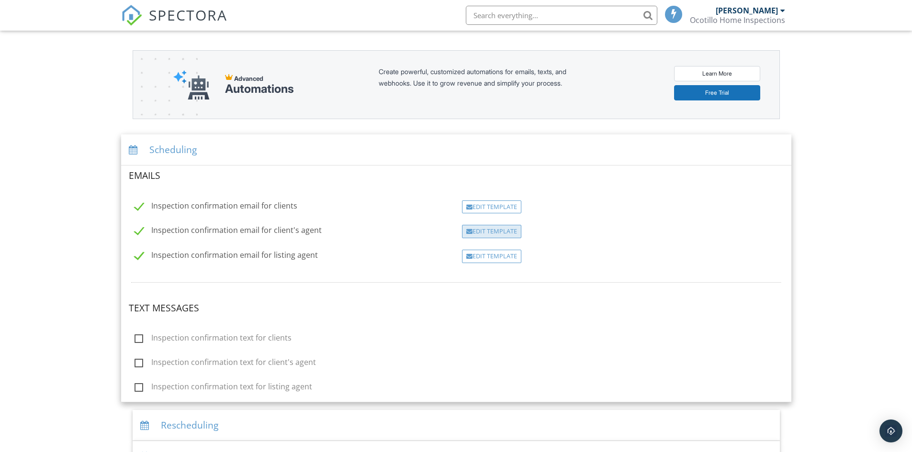
click at [487, 231] on div "Edit Template" at bounding box center [491, 231] width 59 height 13
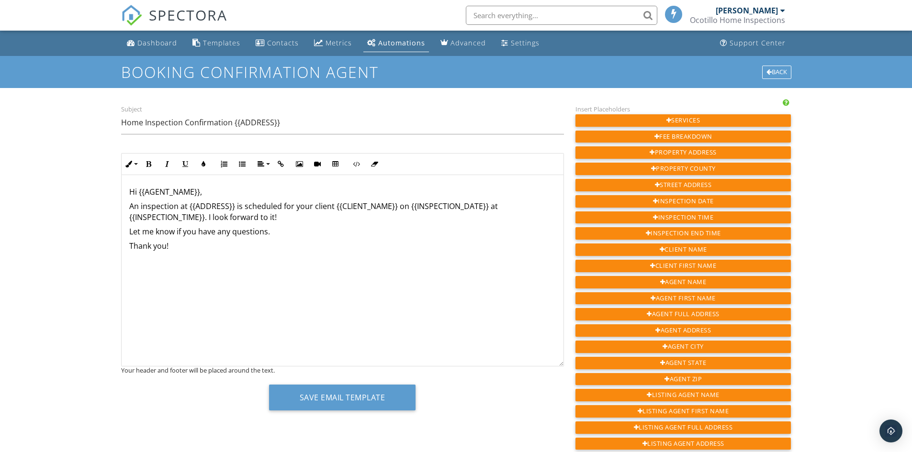
click at [391, 45] on div "Automations" at bounding box center [401, 42] width 47 height 9
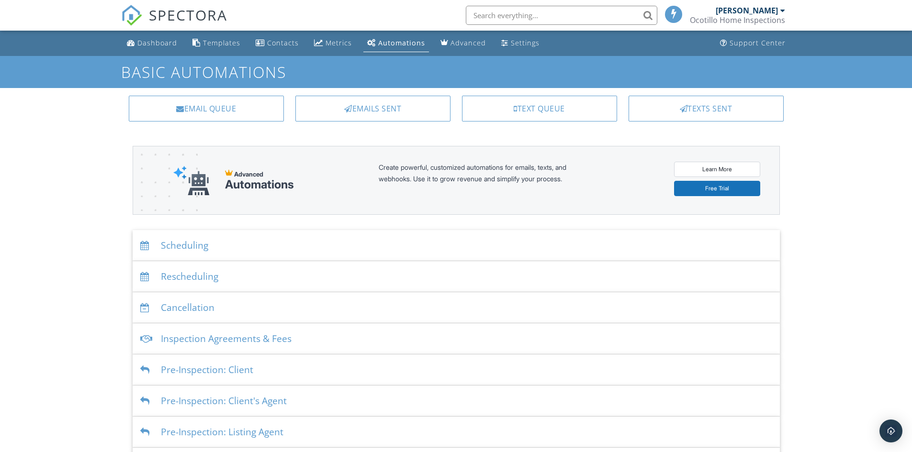
click at [190, 249] on div "Scheduling" at bounding box center [456, 245] width 647 height 31
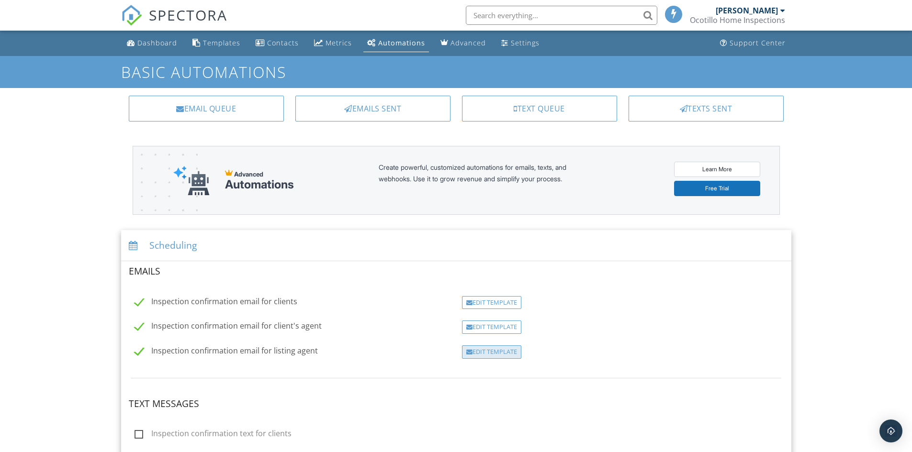
click at [509, 354] on div "Edit Template" at bounding box center [491, 352] width 59 height 13
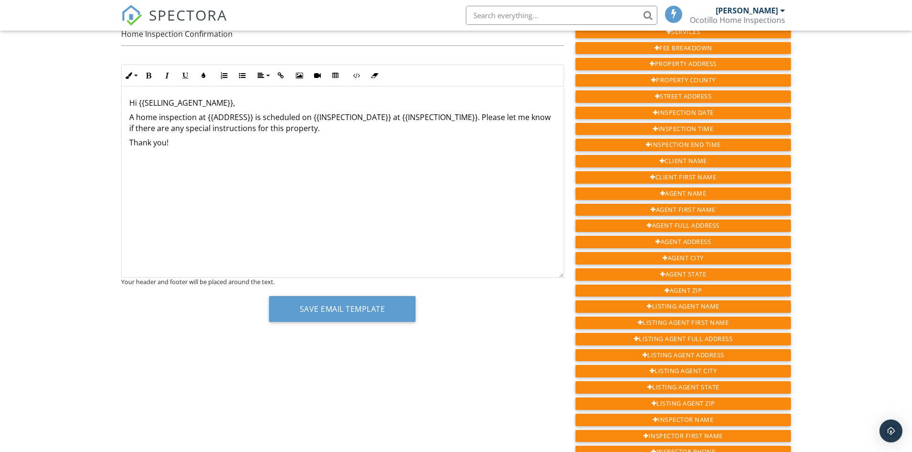
scroll to position [96, 0]
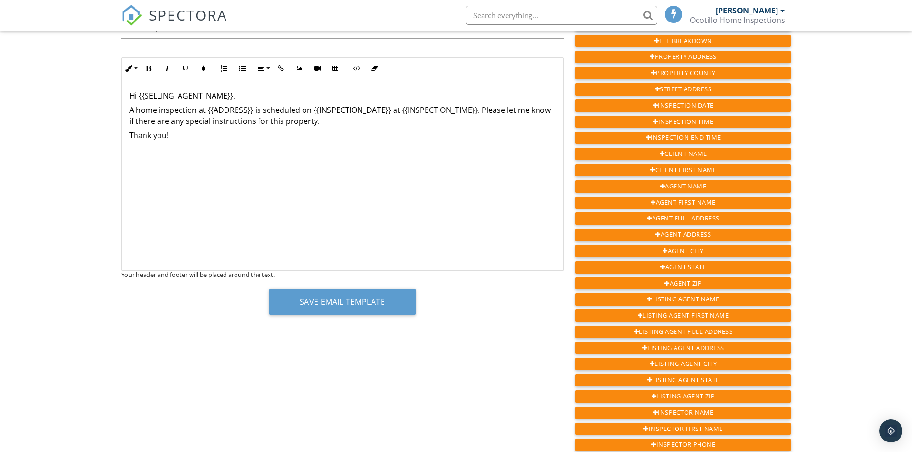
click at [129, 92] on p "Hi {{SELLING_AGENT_NAME}}," at bounding box center [342, 95] width 427 height 11
click at [333, 159] on div "​ ​ Hi {{SELLING_AGENT_NAME}}, A home inspection at {{ADDRESS}} is scheduled on…" at bounding box center [343, 175] width 442 height 192
drag, startPoint x: 480, startPoint y: 107, endPoint x: 542, endPoint y: 121, distance: 63.2
click at [542, 121] on p "A home inspection at {{ADDRESS}} is scheduled on {{INSPECTION_DATE}} at {{INSPE…" at bounding box center [342, 116] width 427 height 22
click at [479, 113] on p "A home inspection at {{ADDRESS}} is scheduled on {{INSPECTION_DATE}} at {{INSPE…" at bounding box center [342, 116] width 427 height 22
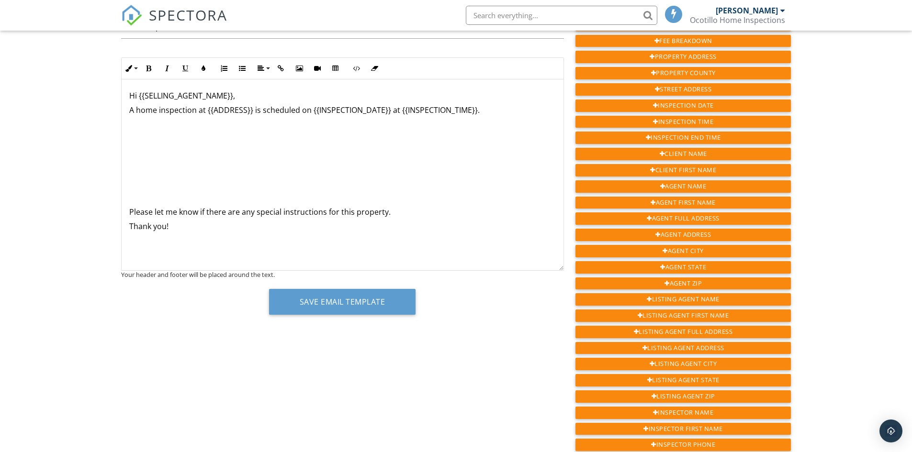
click at [146, 132] on div "Hi {{SELLING_AGENT_NAME}}, A home inspection at {{ADDRESS}} is scheduled on {{I…" at bounding box center [343, 175] width 442 height 192
click at [141, 130] on div "Hi {{SELLING_AGENT_NAME}}, A home inspection at {{ADDRESS}} is scheduled on {{I…" at bounding box center [343, 175] width 442 height 192
click at [137, 127] on p at bounding box center [342, 125] width 427 height 11
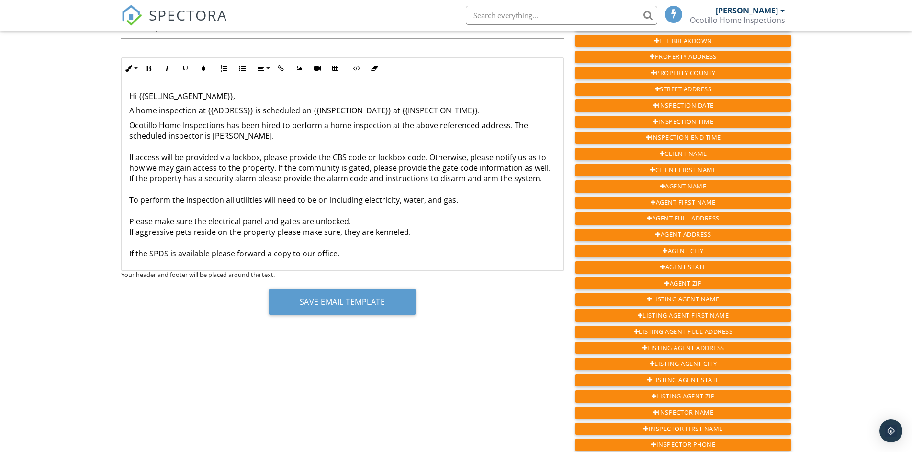
scroll to position [48, 0]
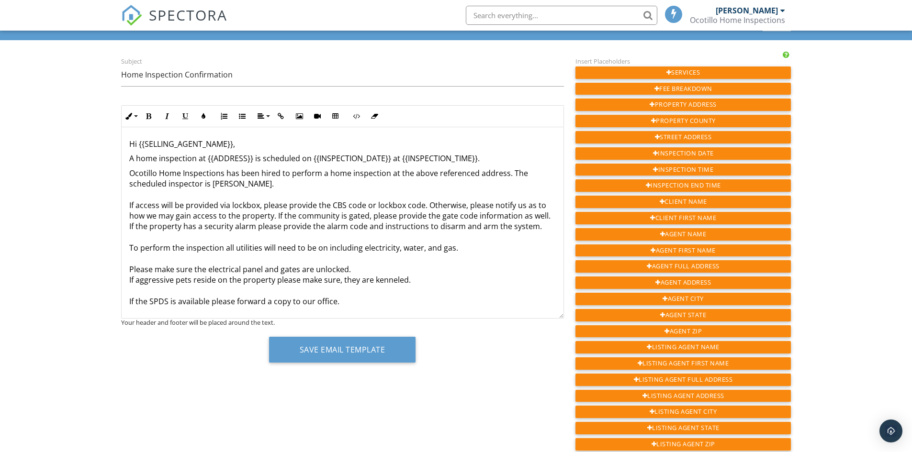
click at [493, 156] on p "A home inspection at {{ADDRESS}} is scheduled on {{INSPECTION_DATE}} at {{INSPE…" at bounding box center [342, 158] width 427 height 11
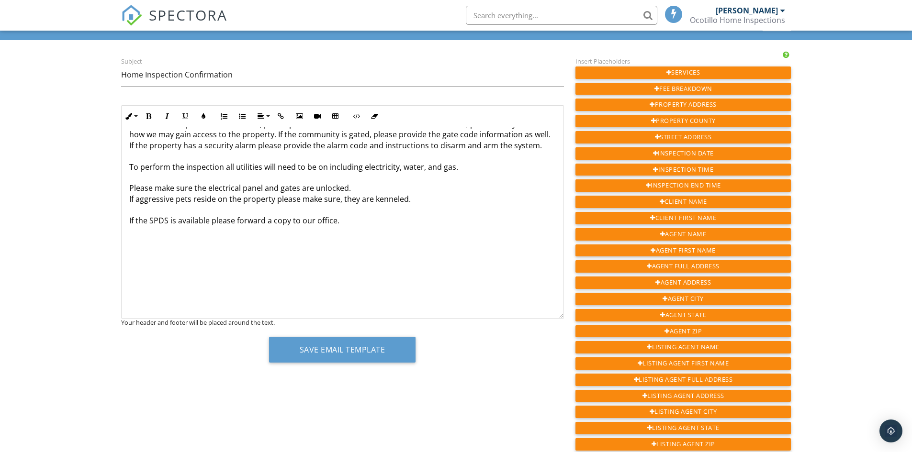
scroll to position [138, 0]
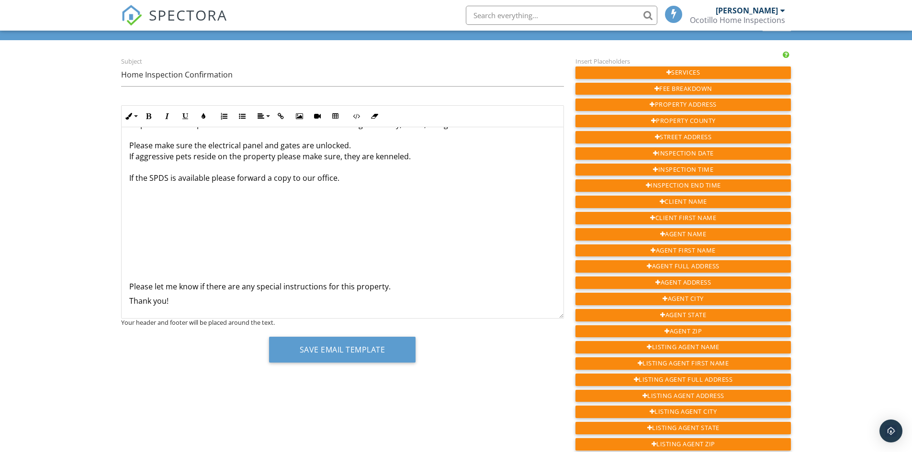
click at [151, 198] on p "Ocotillo Home Inspections has been hired to perform a home inspection at the ab…" at bounding box center [342, 124] width 427 height 161
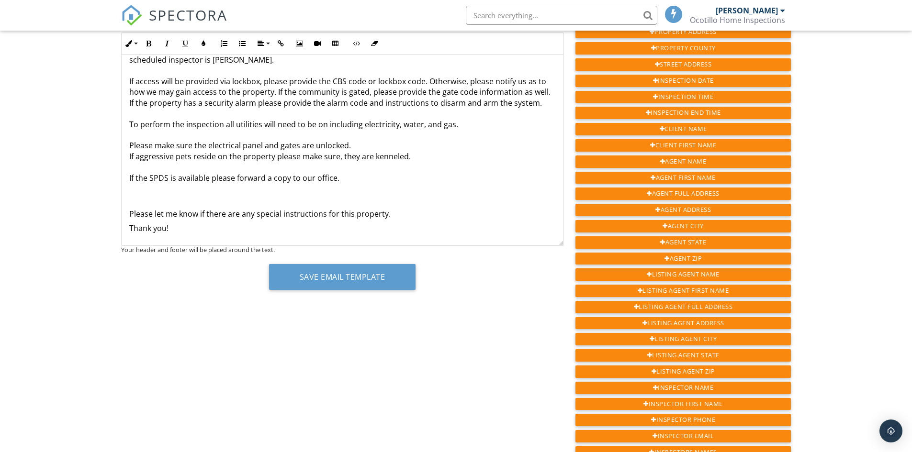
scroll to position [124, 0]
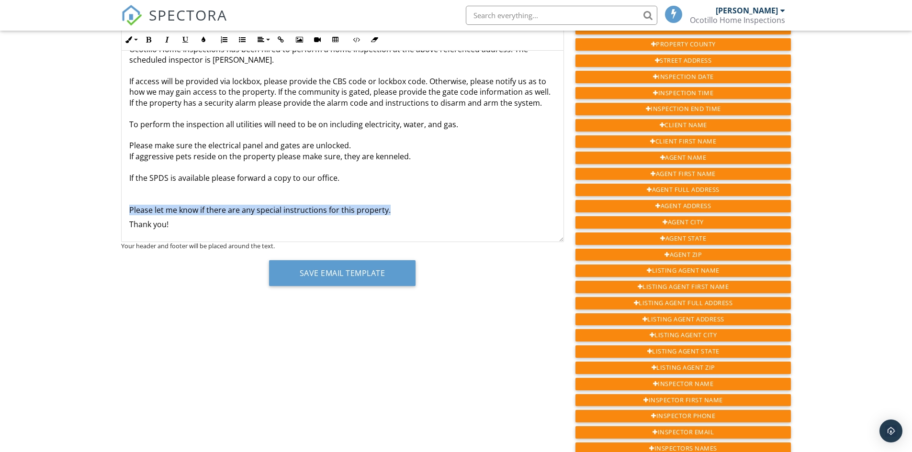
drag, startPoint x: 383, startPoint y: 214, endPoint x: 127, endPoint y: 205, distance: 256.3
click at [127, 205] on div "Hi {{SELLING_AGENT_NAME}}, A home inspection at {{ADDRESS}} is scheduled on {{I…" at bounding box center [343, 115] width 442 height 253
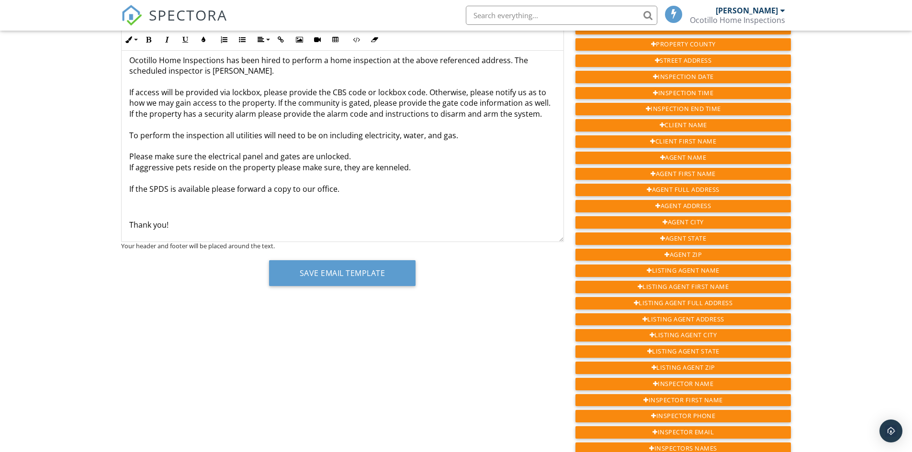
scroll to position [136, 0]
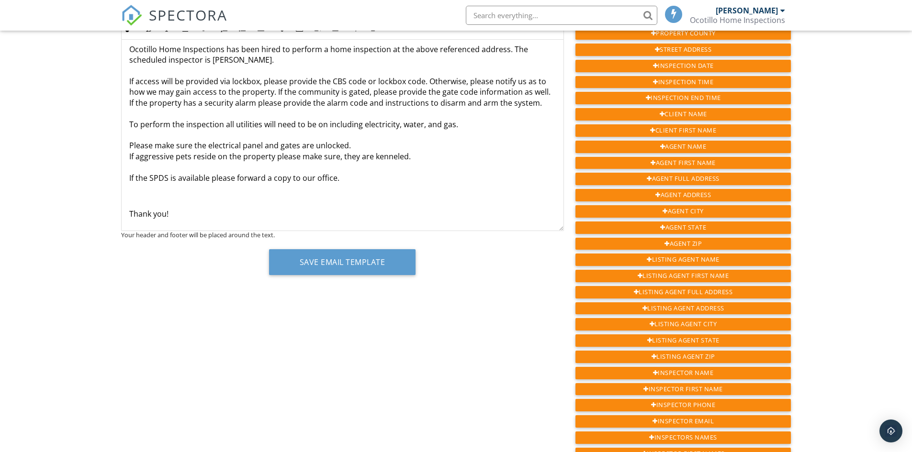
click at [144, 192] on p "Ocotillo Home Inspections has been hired to perform a home inspection at the ab…" at bounding box center [342, 124] width 427 height 161
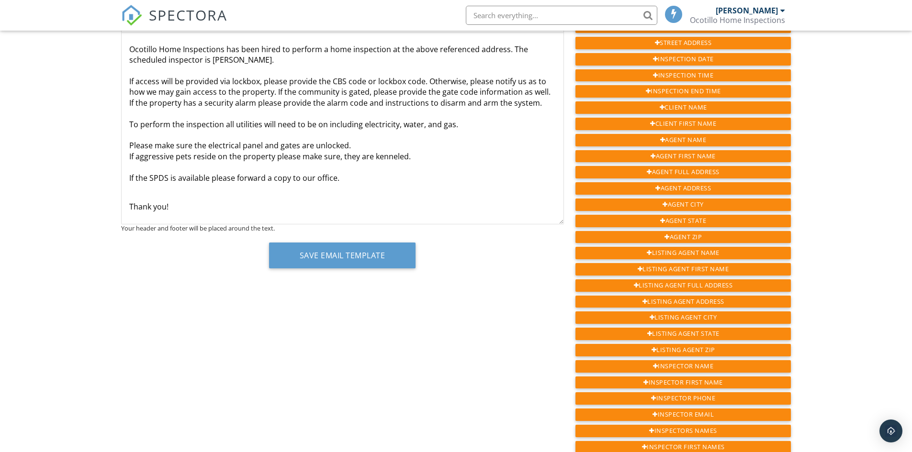
scroll to position [0, 0]
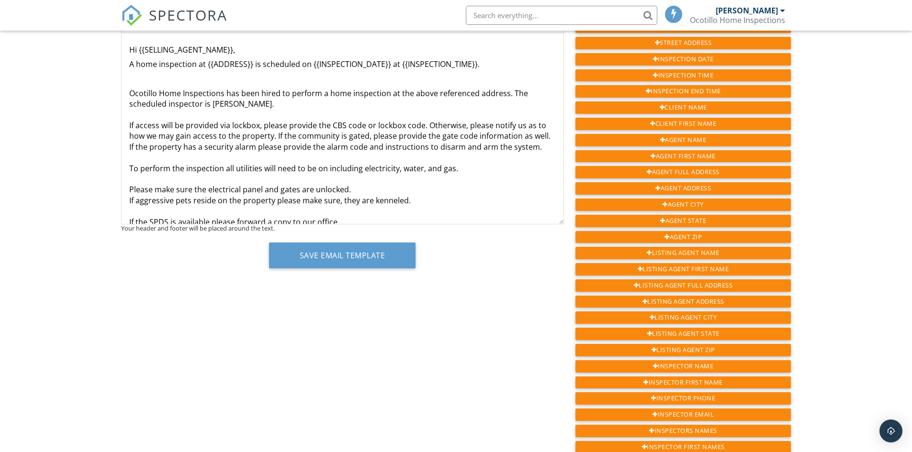
click at [365, 188] on p "Ocotillo Home Inspections has been hired to perform a home inspection at the ab…" at bounding box center [342, 157] width 427 height 139
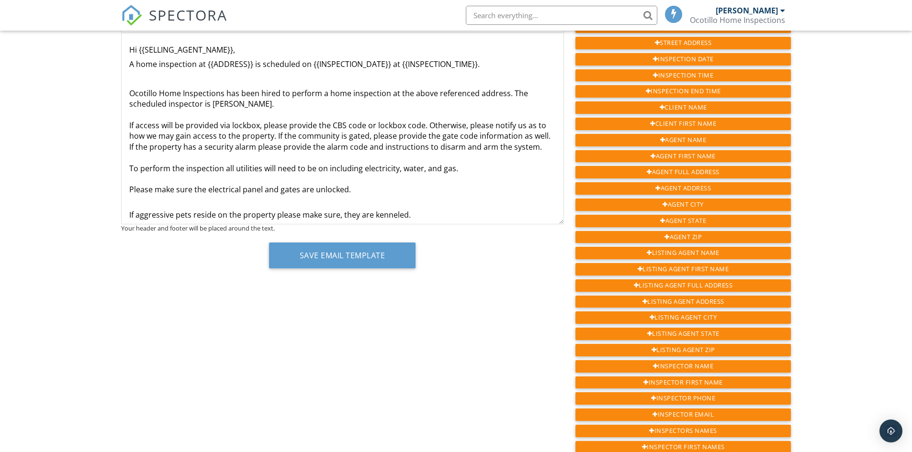
drag, startPoint x: 125, startPoint y: 72, endPoint x: 139, endPoint y: 76, distance: 14.3
click at [126, 72] on div "Hi {{SELLING_AGENT_NAME}}, A home inspection at {{ADDRESS}} is scheduled on {{I…" at bounding box center [343, 157] width 442 height 249
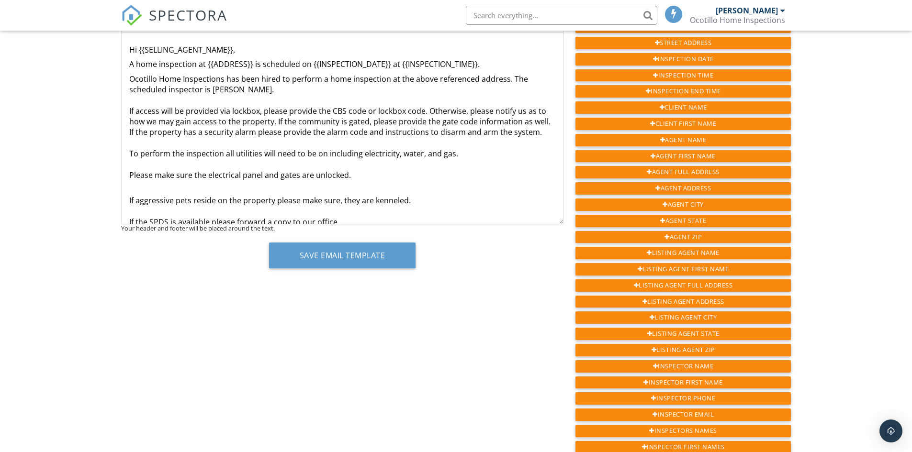
click at [273, 91] on p "Ocotillo Home Inspections has been hired to perform a home inspection at the ab…" at bounding box center [342, 127] width 427 height 107
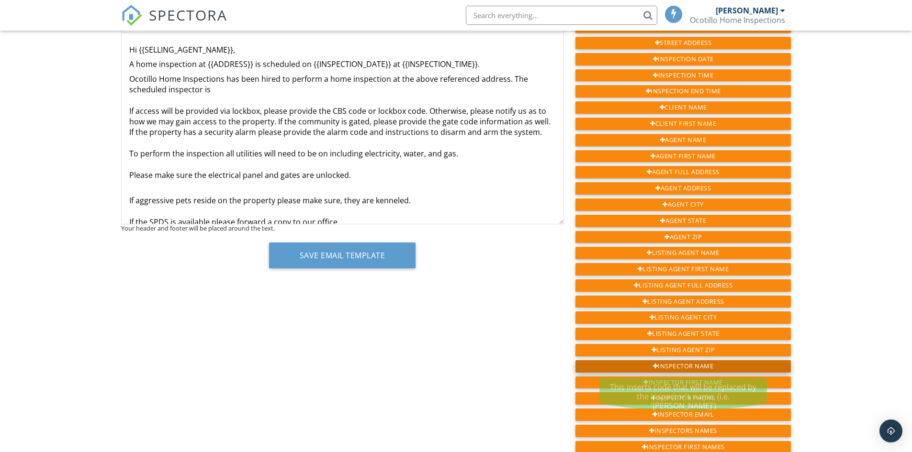
click at [693, 365] on div "Inspector Name" at bounding box center [684, 367] width 216 height 12
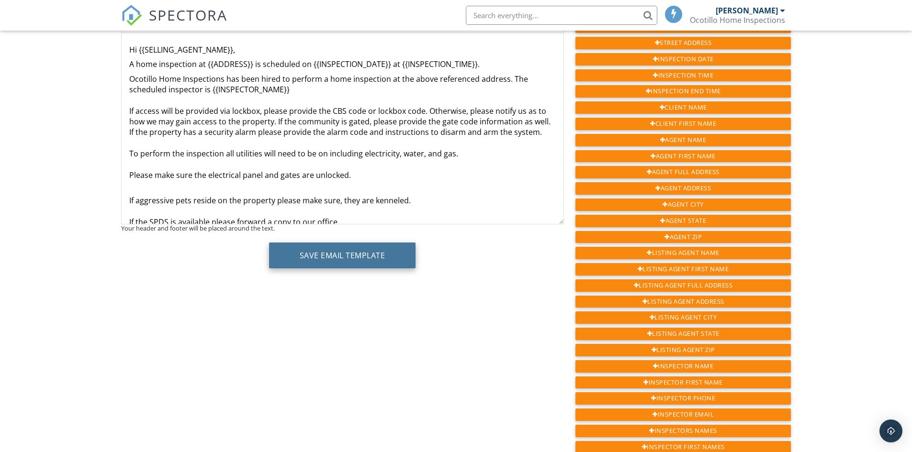
click at [343, 260] on button "Save Email Template" at bounding box center [342, 256] width 147 height 26
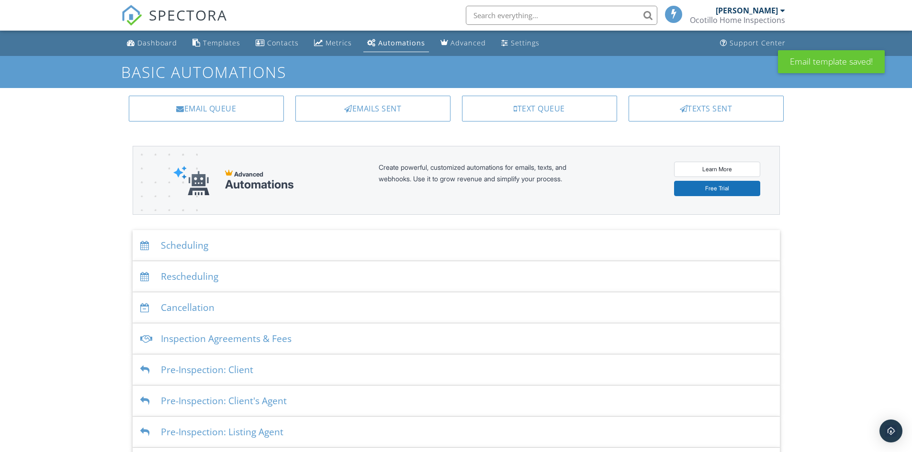
click at [193, 246] on div "Scheduling" at bounding box center [456, 245] width 647 height 31
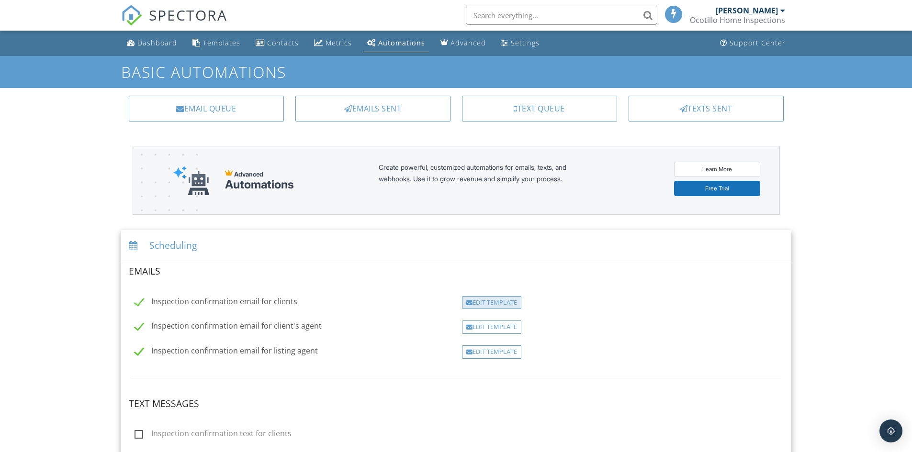
click at [495, 299] on div "Edit Template" at bounding box center [491, 302] width 59 height 13
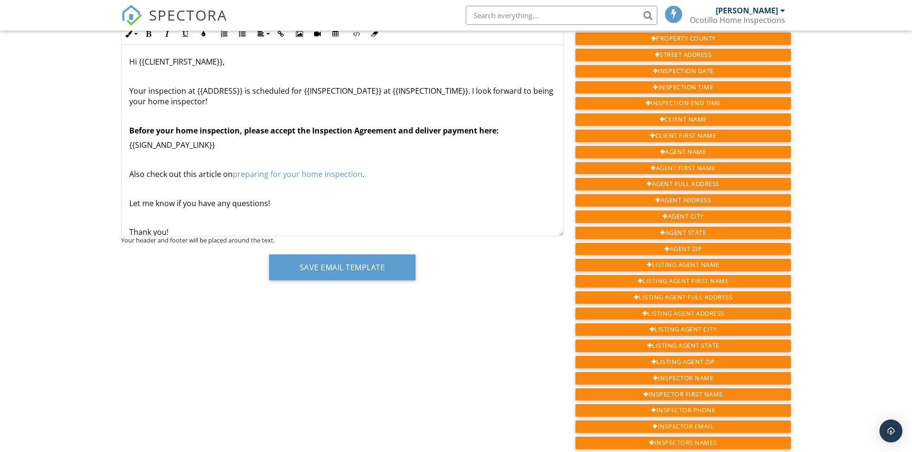
scroll to position [79, 0]
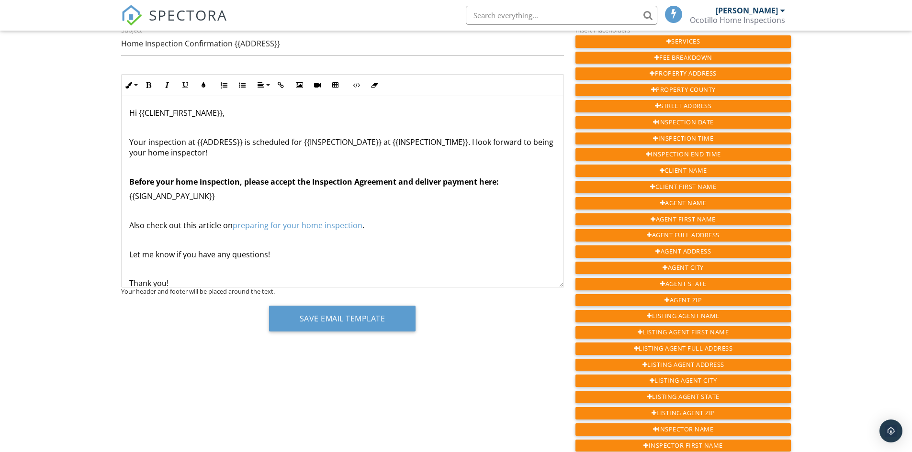
click at [466, 139] on p "Your inspection at {{ADDRESS}} is scheduled for {{INSPECTION_DATE}} at {{INSPEC…" at bounding box center [342, 148] width 427 height 22
click at [473, 143] on p "Your inspection at {{ADDRESS}} is scheduled for {{INSPECTION_DATE}} at {{INSPEC…" at bounding box center [342, 148] width 427 height 22
click at [470, 142] on p "Your inspection at {{ADDRESS}} is scheduled for {{INSPECTION_DATE}} at {{INSPEC…" at bounding box center [342, 148] width 427 height 22
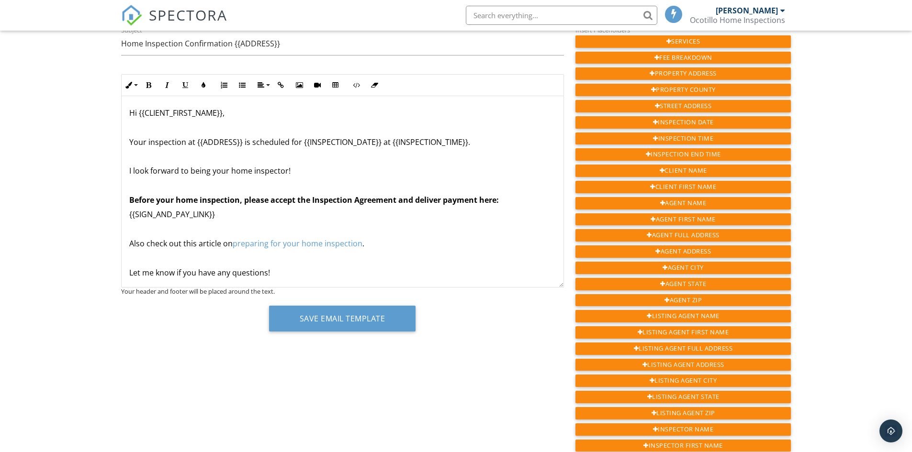
click at [389, 142] on p "Your inspection at {{ADDRESS}} is scheduled for {{INSPECTION_DATE}} at {{INSPEC…" at bounding box center [342, 142] width 427 height 11
click at [509, 142] on p "Your inspection at {{ADDRESS}} is scheduled for {{INSPECTION_DATE}} starting at…" at bounding box center [342, 142] width 427 height 11
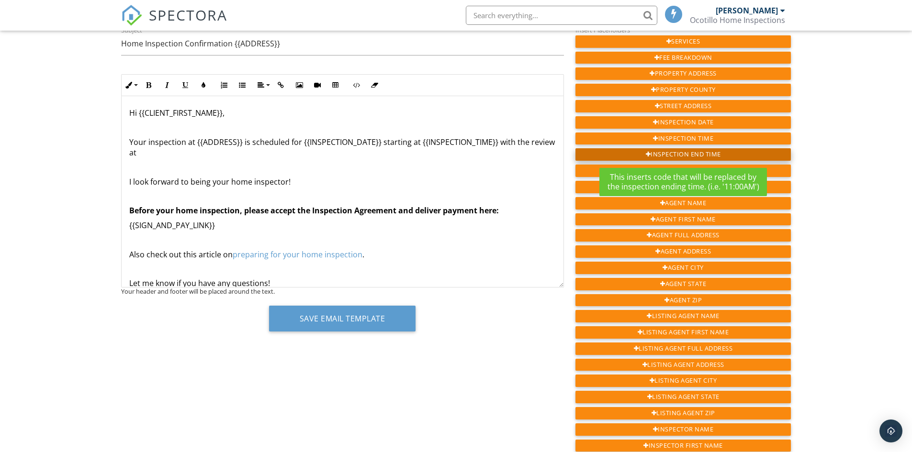
click at [685, 152] on div "Inspection End Time" at bounding box center [684, 154] width 216 height 12
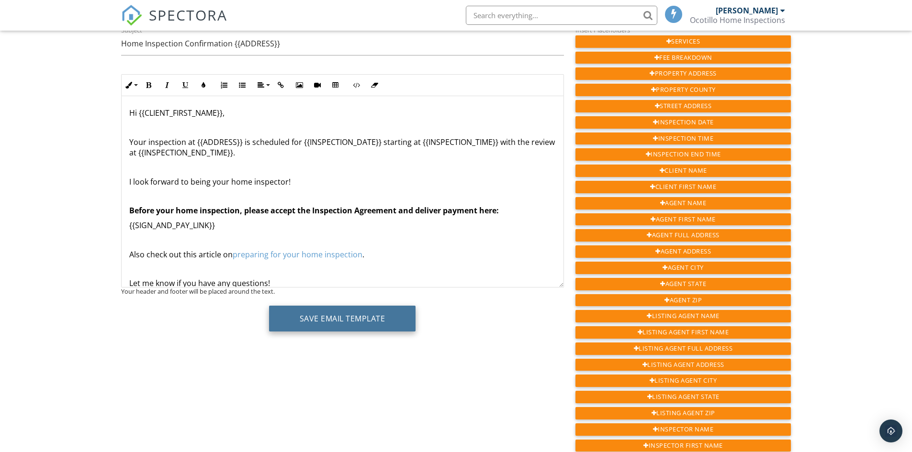
click at [341, 317] on button "Save Email Template" at bounding box center [342, 319] width 147 height 26
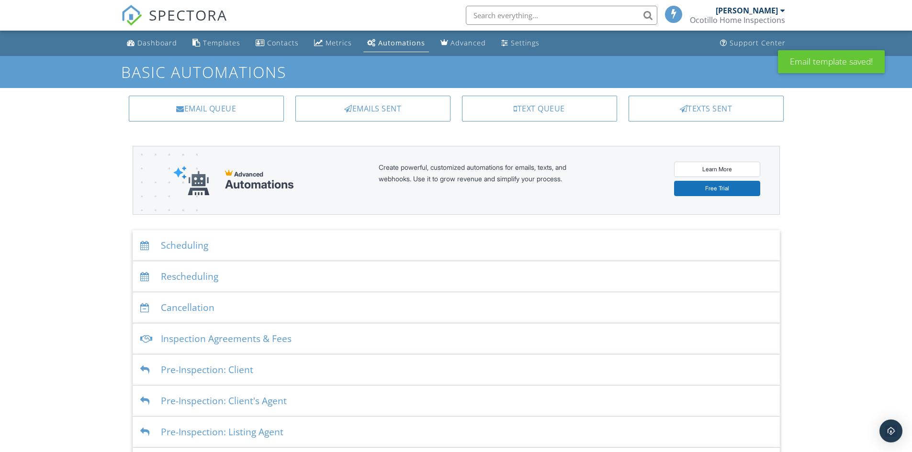
click at [191, 249] on div "Scheduling" at bounding box center [456, 245] width 647 height 31
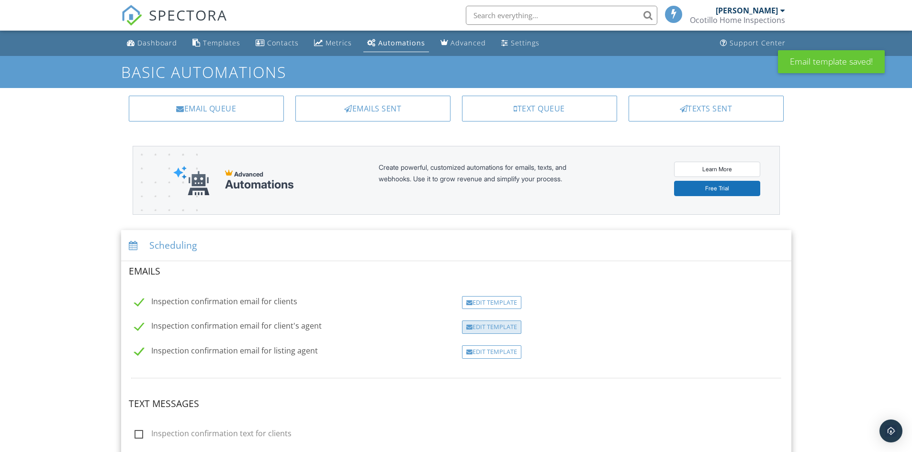
click at [485, 328] on div "Edit Template" at bounding box center [491, 327] width 59 height 13
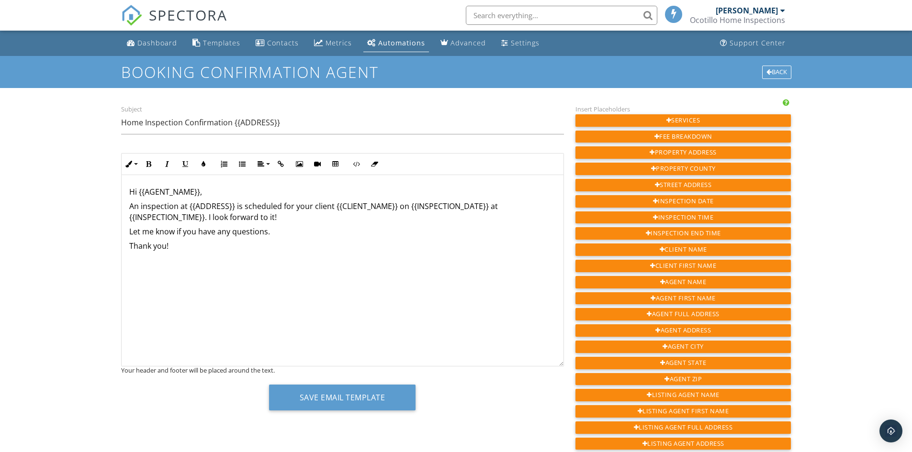
click at [208, 216] on p "An inspection at {{ADDRESS}} is scheduled for your client {{CLIENT_NAME}} on {{…" at bounding box center [342, 212] width 427 height 22
drag, startPoint x: 219, startPoint y: 218, endPoint x: 232, endPoint y: 223, distance: 13.5
click at [224, 219] on p "An inspection at {{ADDRESS}} is scheduled for your client {{CLIENT_NAME}} on {{…" at bounding box center [342, 212] width 427 height 22
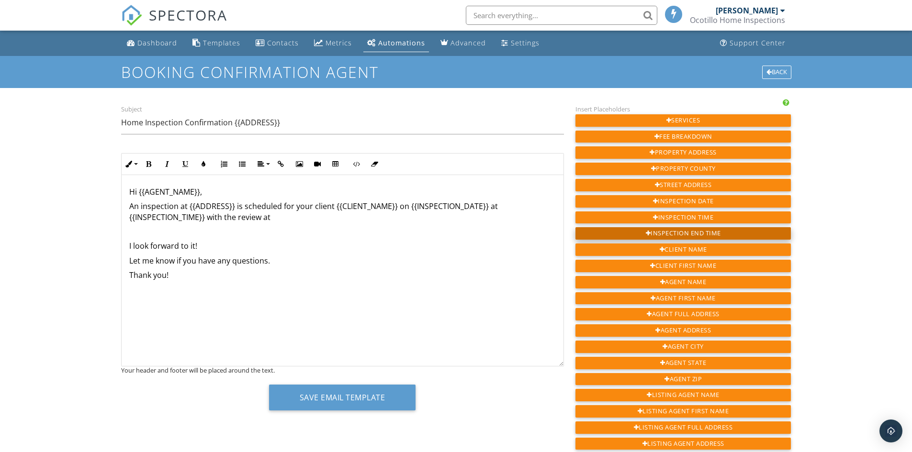
click at [678, 232] on div "Inspection End Time" at bounding box center [684, 233] width 216 height 12
click at [210, 246] on p "I look forward to it!" at bounding box center [342, 246] width 427 height 11
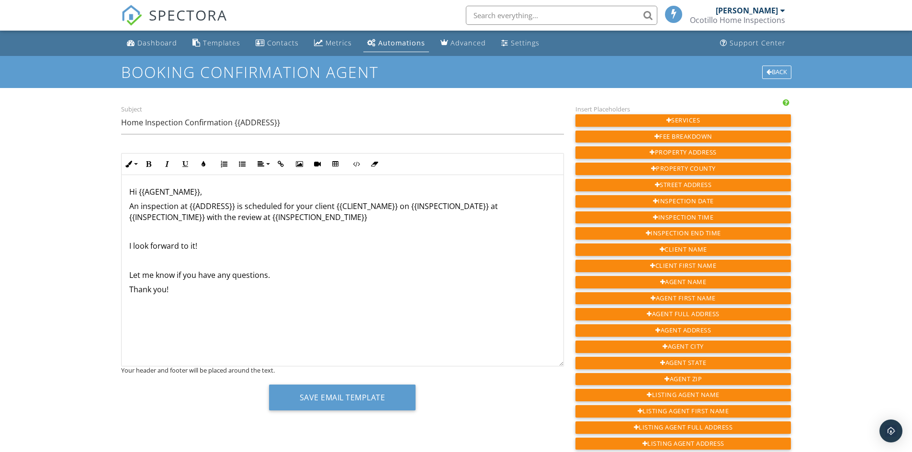
click at [134, 228] on p at bounding box center [342, 231] width 427 height 11
click at [141, 243] on p at bounding box center [342, 246] width 427 height 11
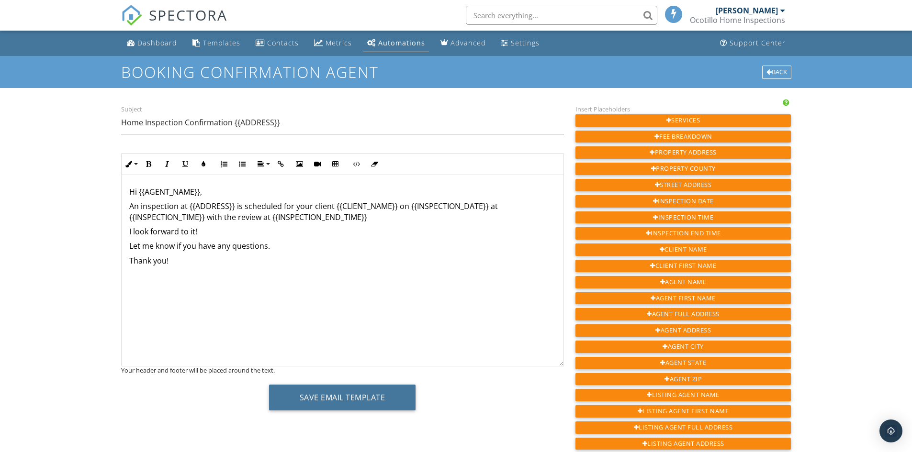
click at [347, 401] on button "Save Email Template" at bounding box center [342, 398] width 147 height 26
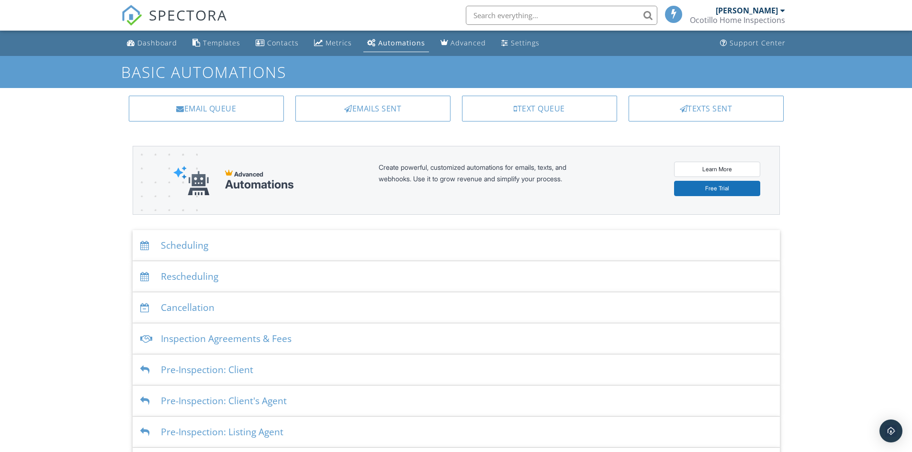
click at [182, 243] on div "Scheduling" at bounding box center [456, 245] width 647 height 31
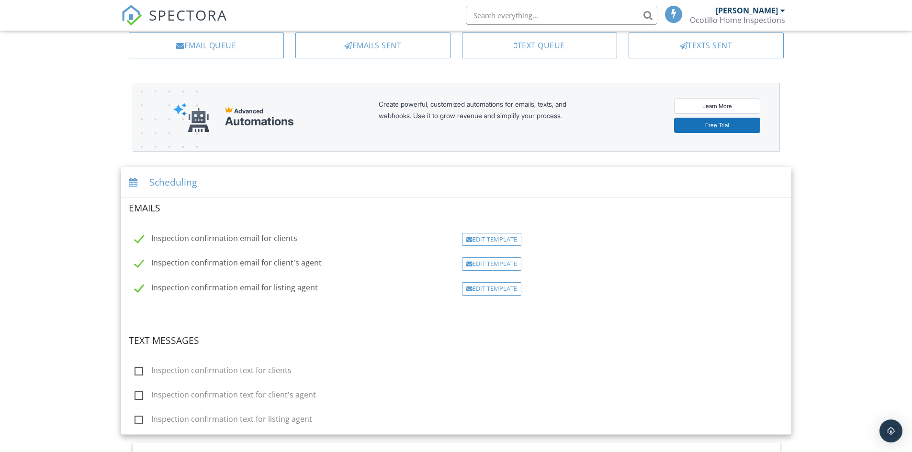
scroll to position [48, 0]
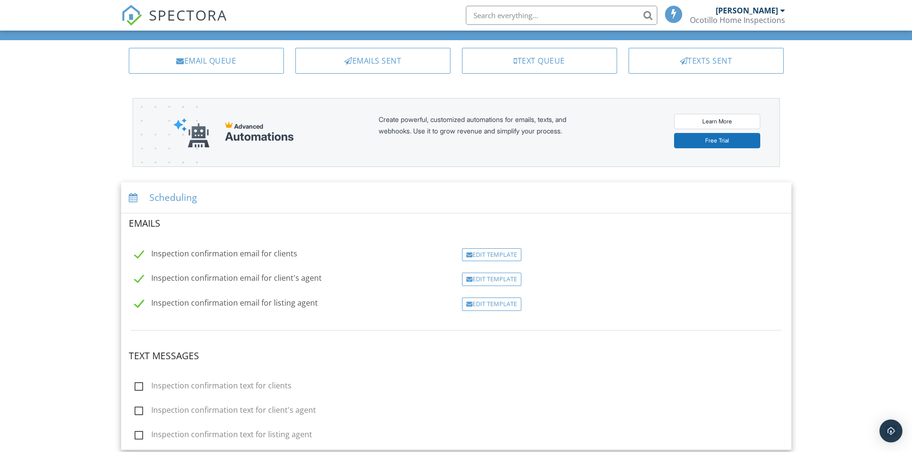
click at [219, 13] on span "SPECTORA" at bounding box center [188, 15] width 79 height 20
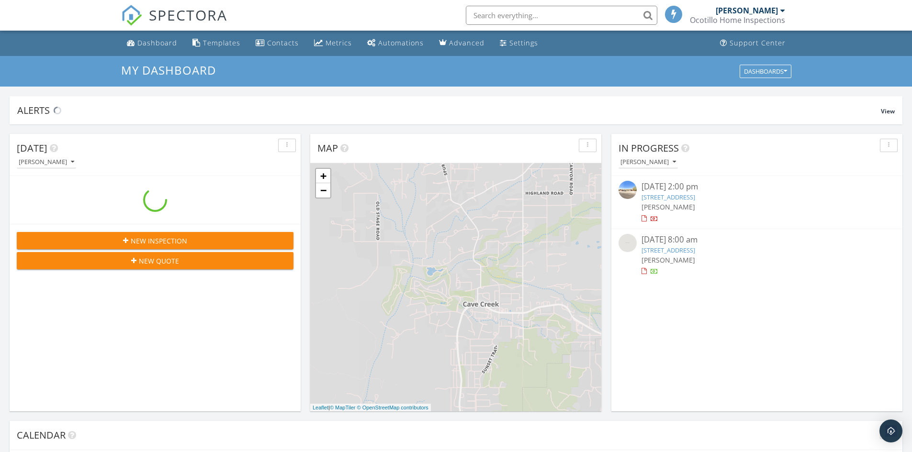
scroll to position [886, 927]
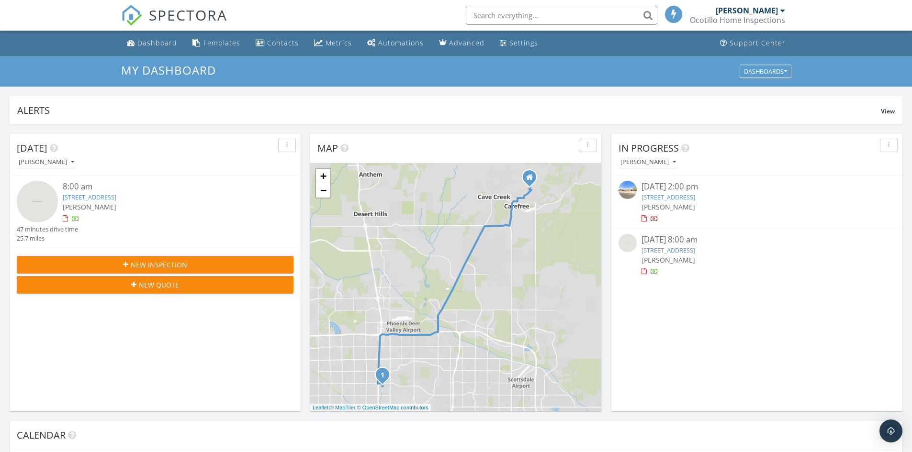
click at [776, 23] on div "Ocotillo Home Inspections" at bounding box center [737, 20] width 95 height 10
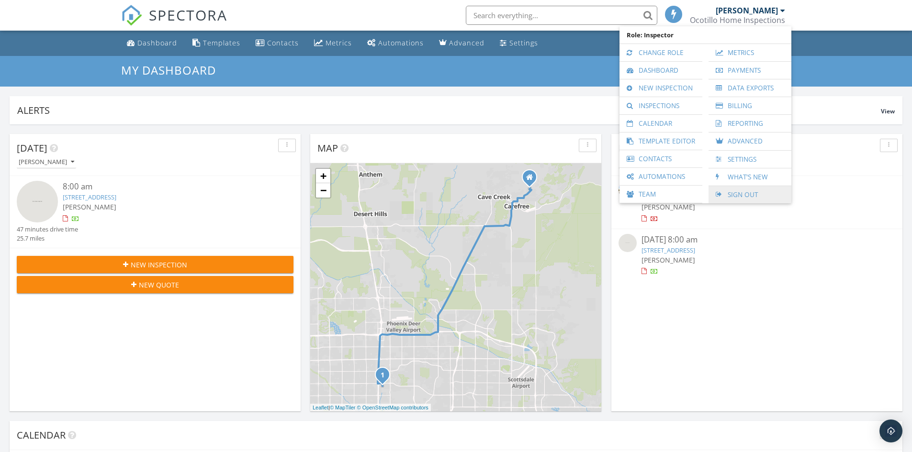
click at [739, 194] on link "Sign Out" at bounding box center [749, 194] width 73 height 17
